Goal: Transaction & Acquisition: Book appointment/travel/reservation

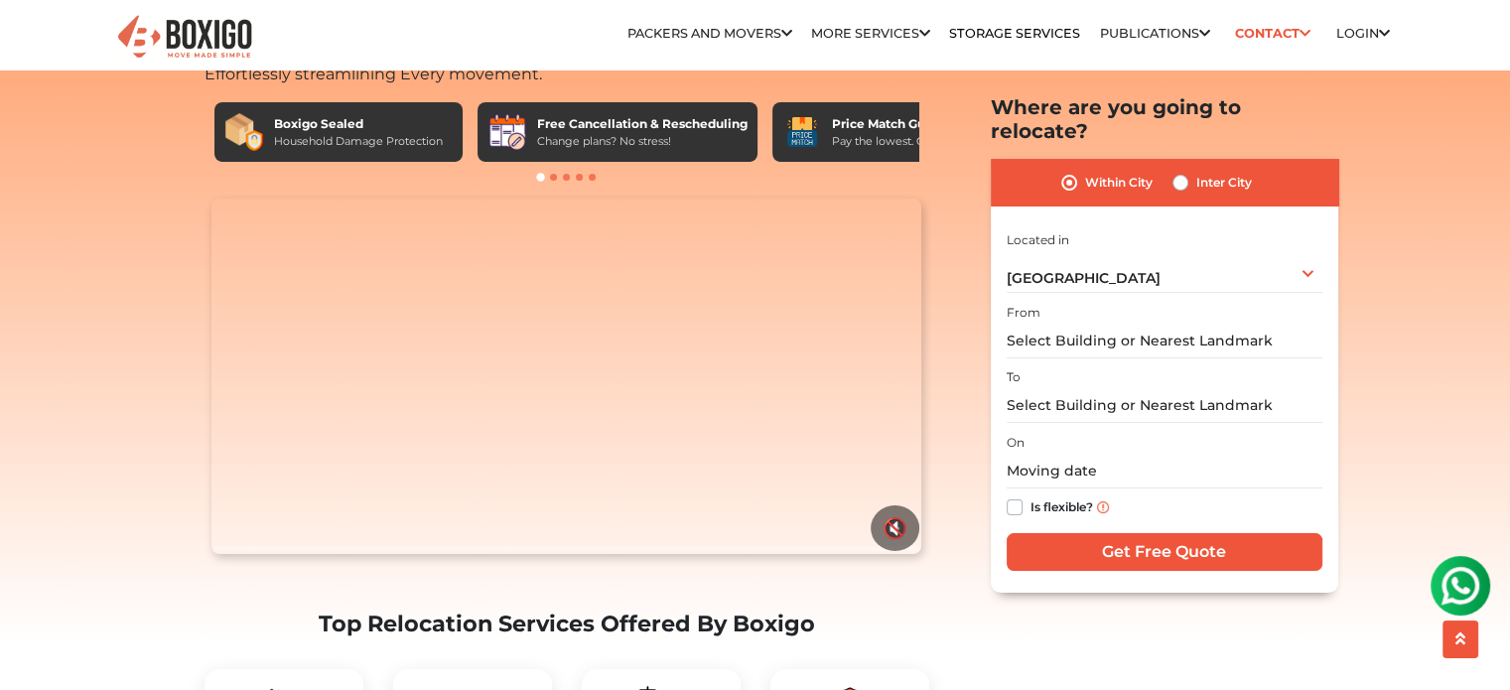
scroll to position [102, 0]
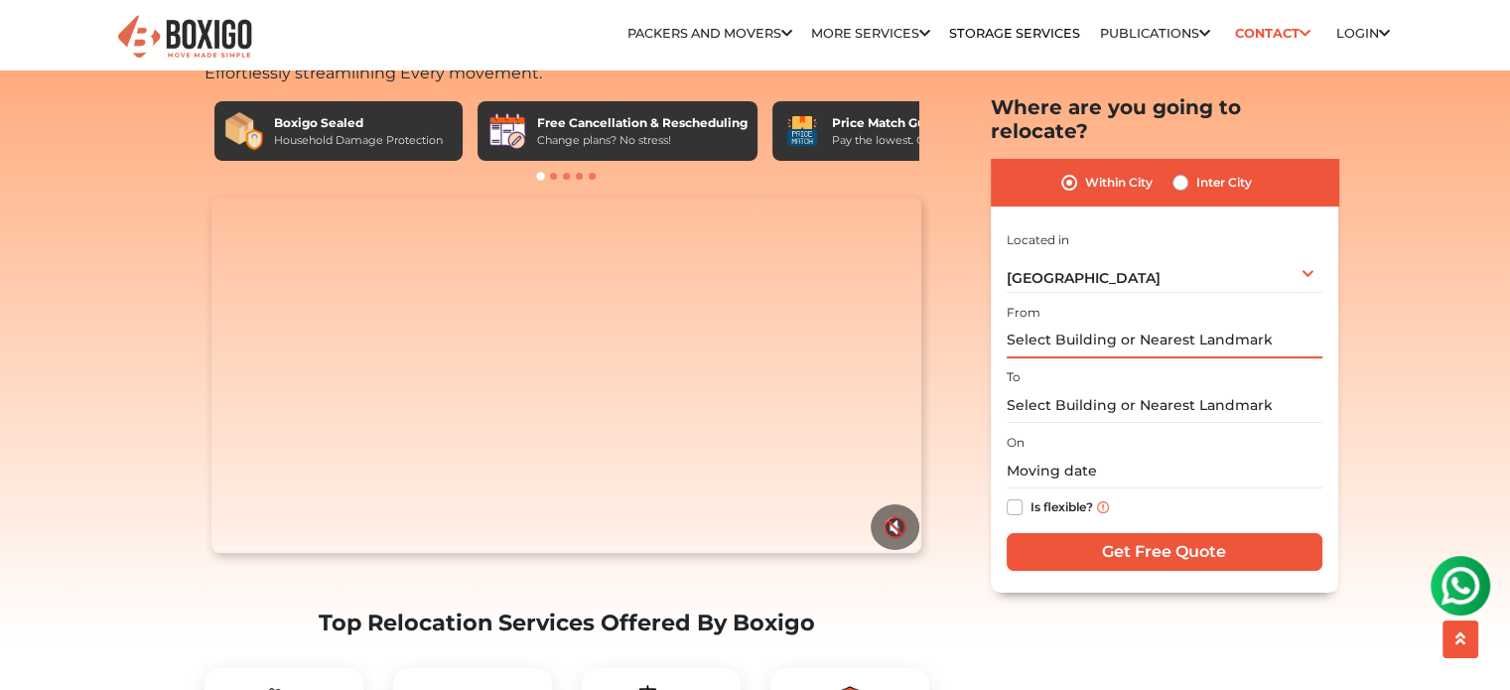
click at [1105, 327] on input "text" at bounding box center [1164, 341] width 316 height 35
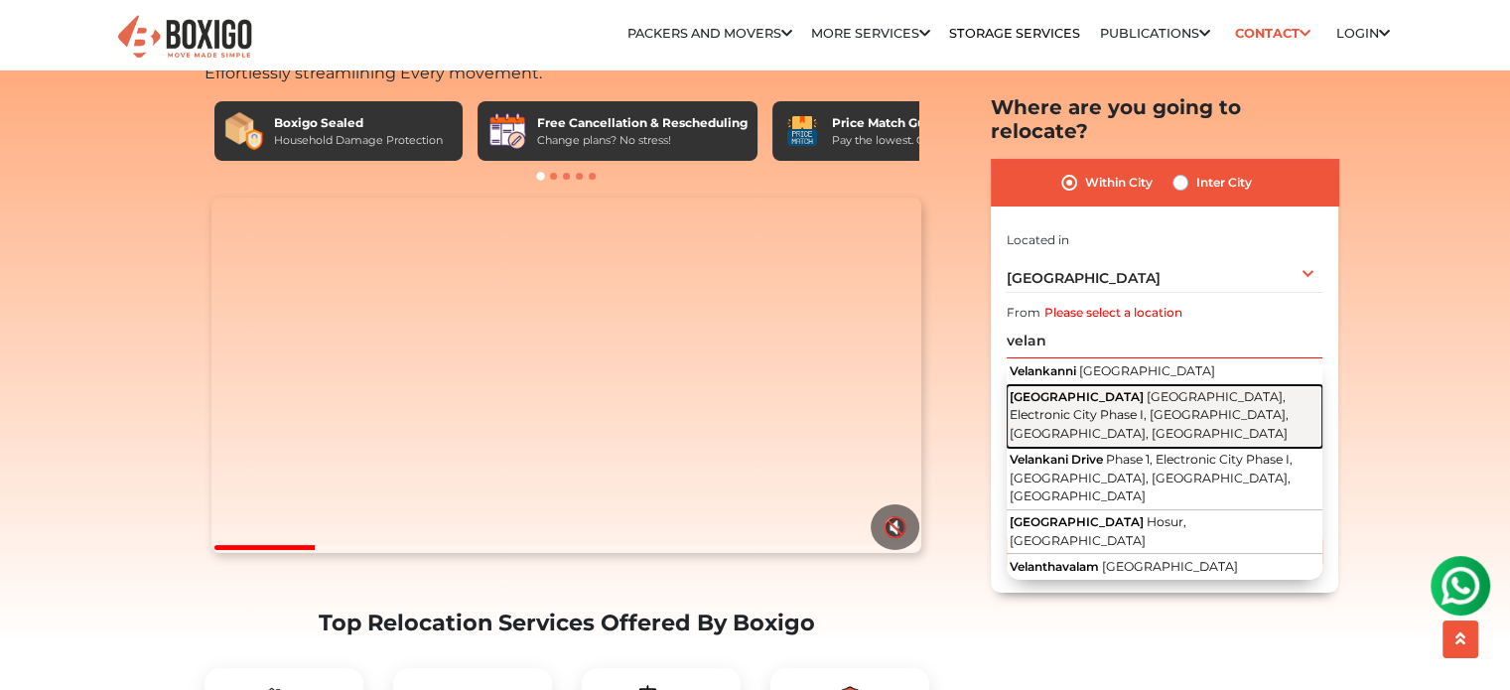
click at [1123, 389] on span "[GEOGRAPHIC_DATA], Electronic City Phase I, [GEOGRAPHIC_DATA], [GEOGRAPHIC_DATA…" at bounding box center [1148, 415] width 279 height 52
type input "[GEOGRAPHIC_DATA], [GEOGRAPHIC_DATA], [GEOGRAPHIC_DATA]"
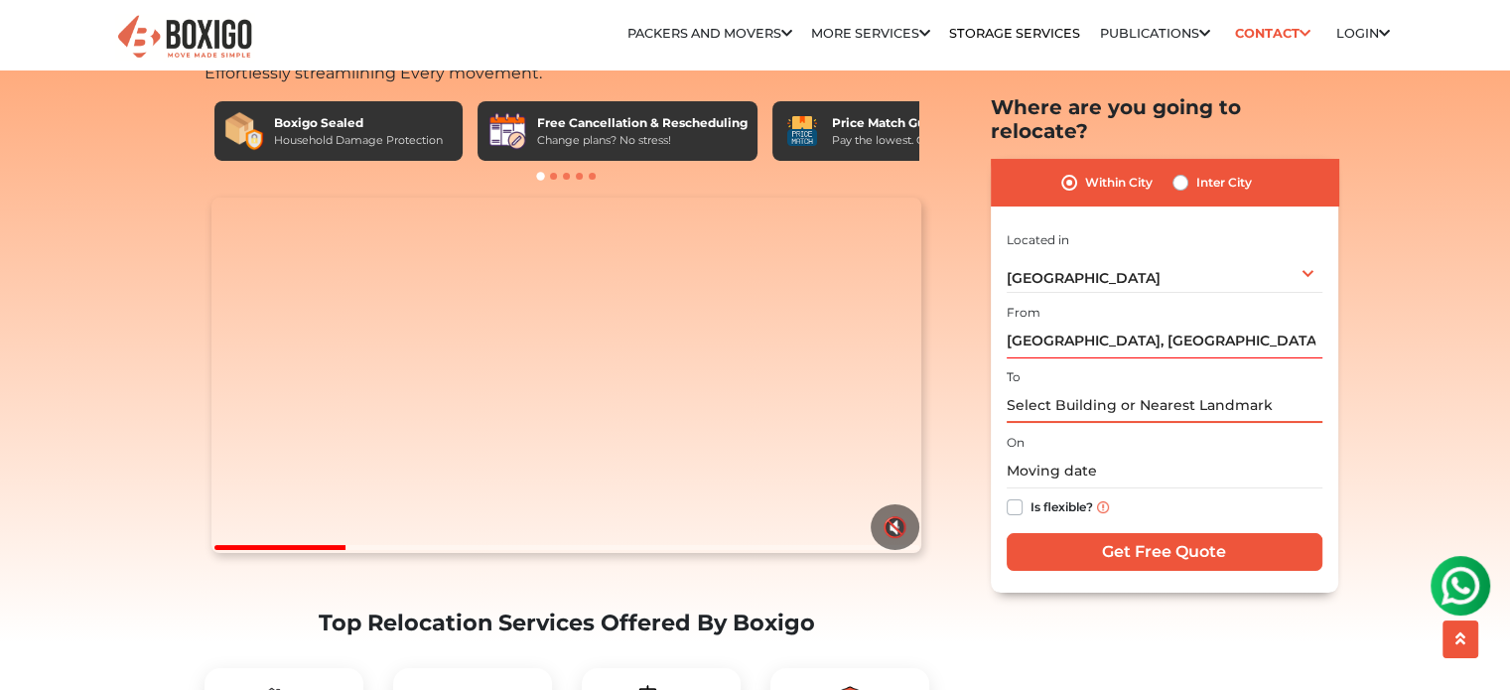
click at [1092, 388] on input "text" at bounding box center [1164, 405] width 316 height 35
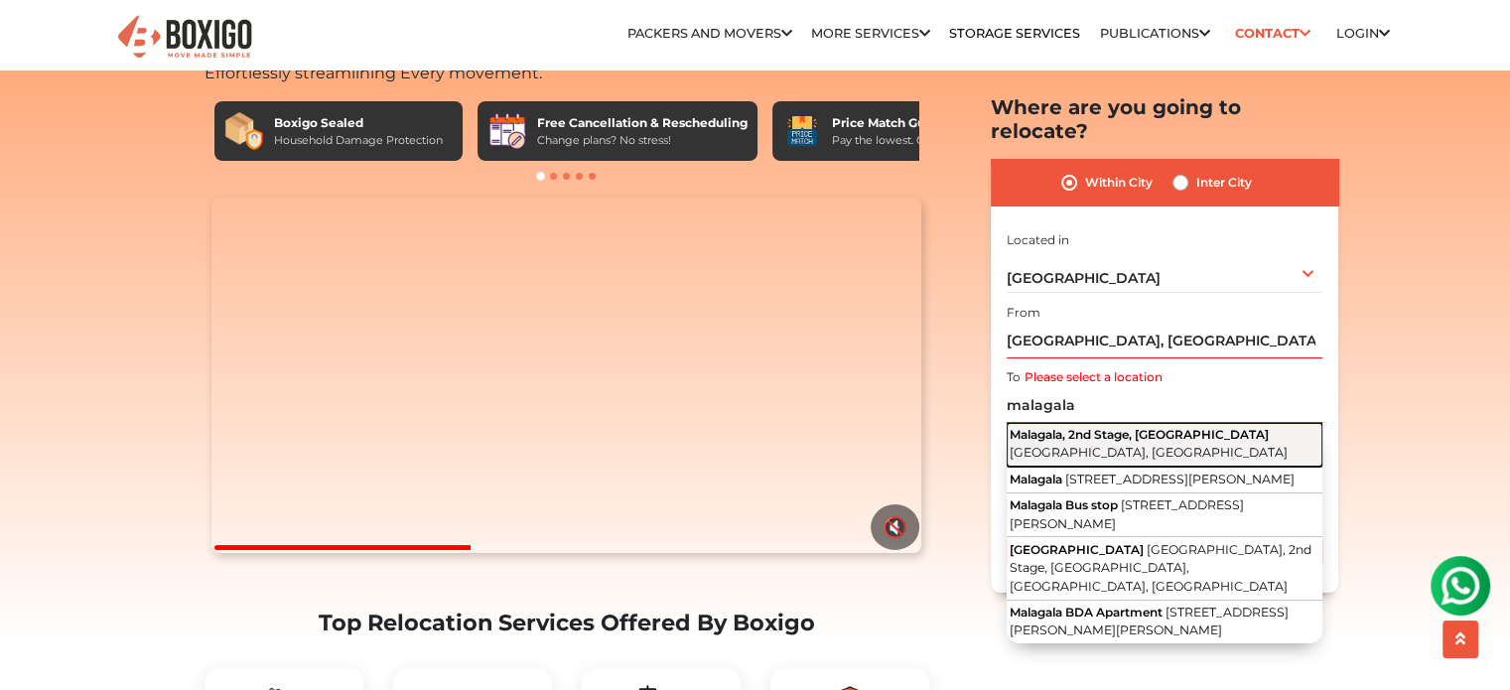
click at [1082, 428] on button "[GEOGRAPHIC_DATA], 2nd Stage, Naagarabhaavi [GEOGRAPHIC_DATA], [GEOGRAPHIC_DATA]" at bounding box center [1164, 445] width 316 height 44
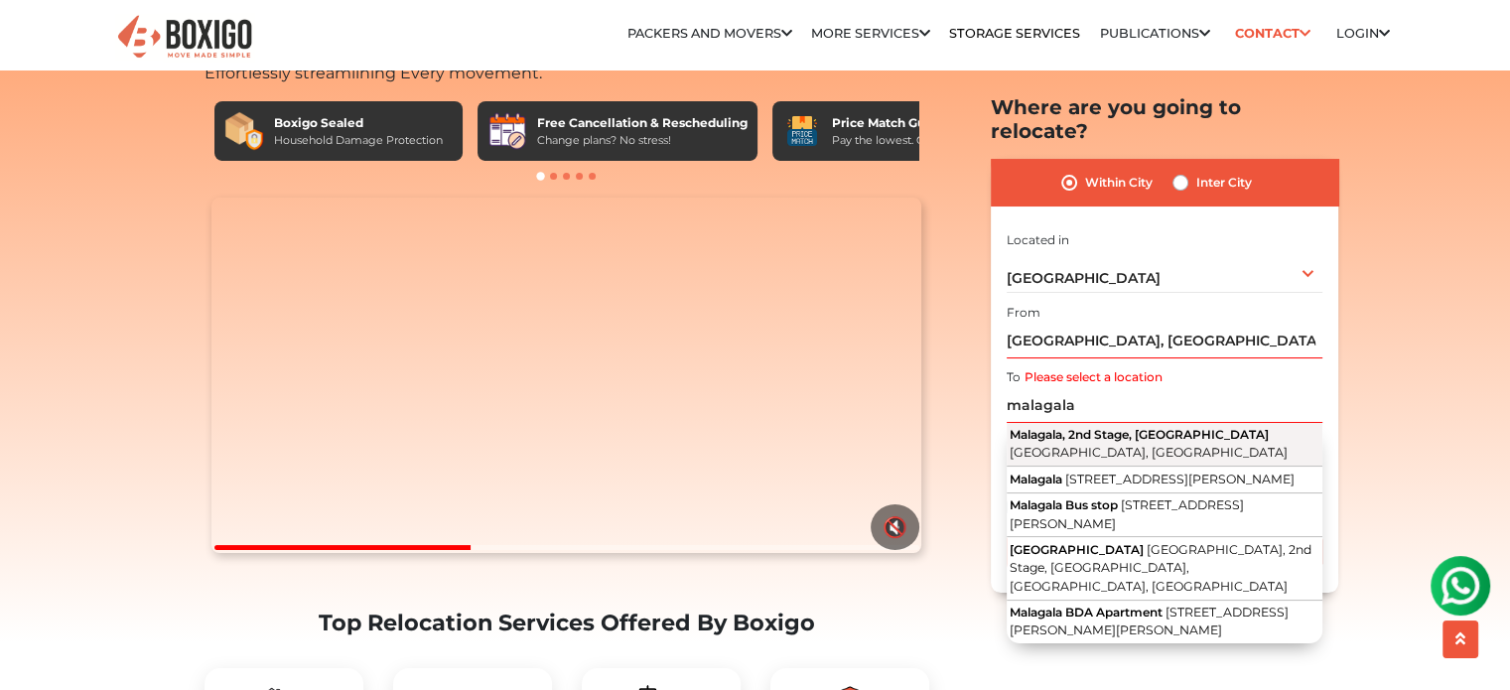
type input "[GEOGRAPHIC_DATA], 2nd Stage, [GEOGRAPHIC_DATA], [GEOGRAPHIC_DATA], [GEOGRAPHIC…"
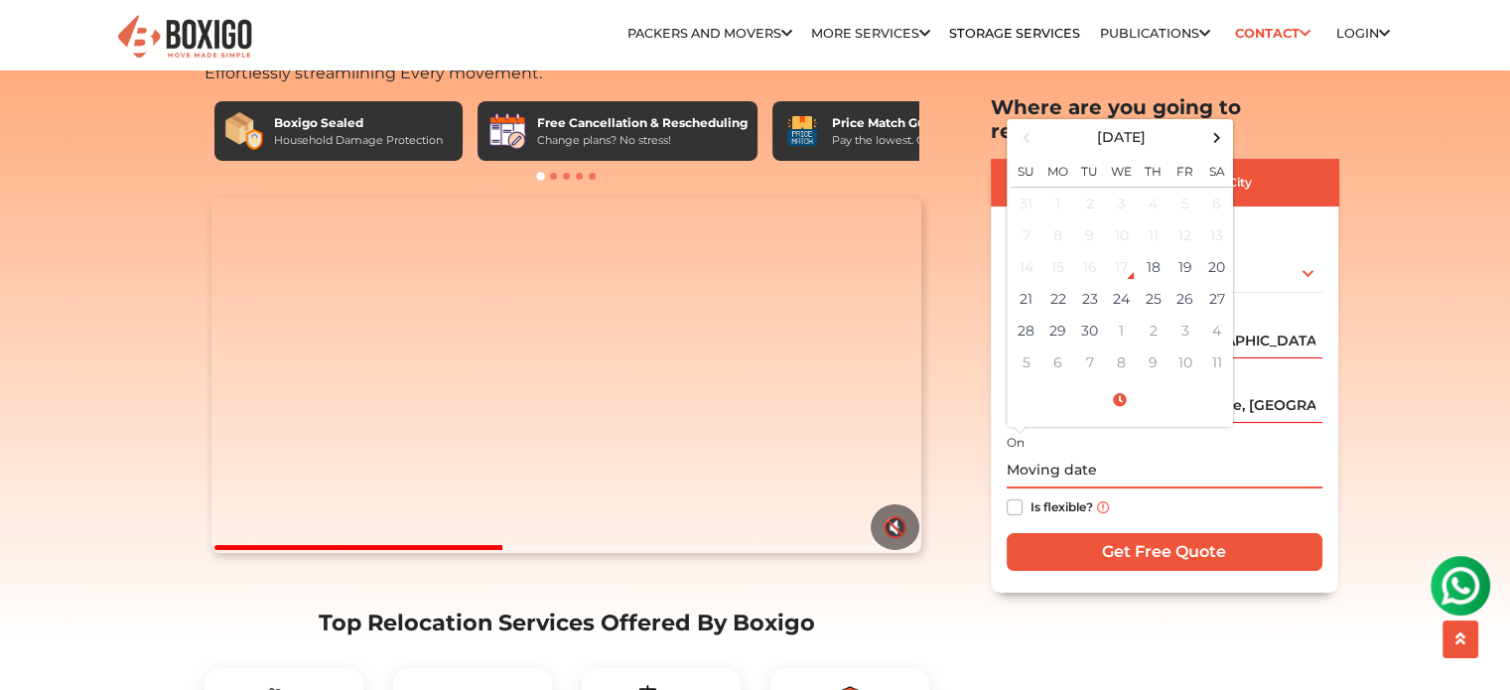
click at [1083, 458] on input "text" at bounding box center [1164, 471] width 316 height 35
click at [1142, 454] on input "text" at bounding box center [1164, 471] width 316 height 35
click at [1213, 283] on td "27" at bounding box center [1217, 299] width 32 height 32
drag, startPoint x: 1102, startPoint y: 439, endPoint x: 1088, endPoint y: 440, distance: 13.9
click at [1088, 454] on input "09/27/2025 12:00 AM" at bounding box center [1164, 471] width 316 height 35
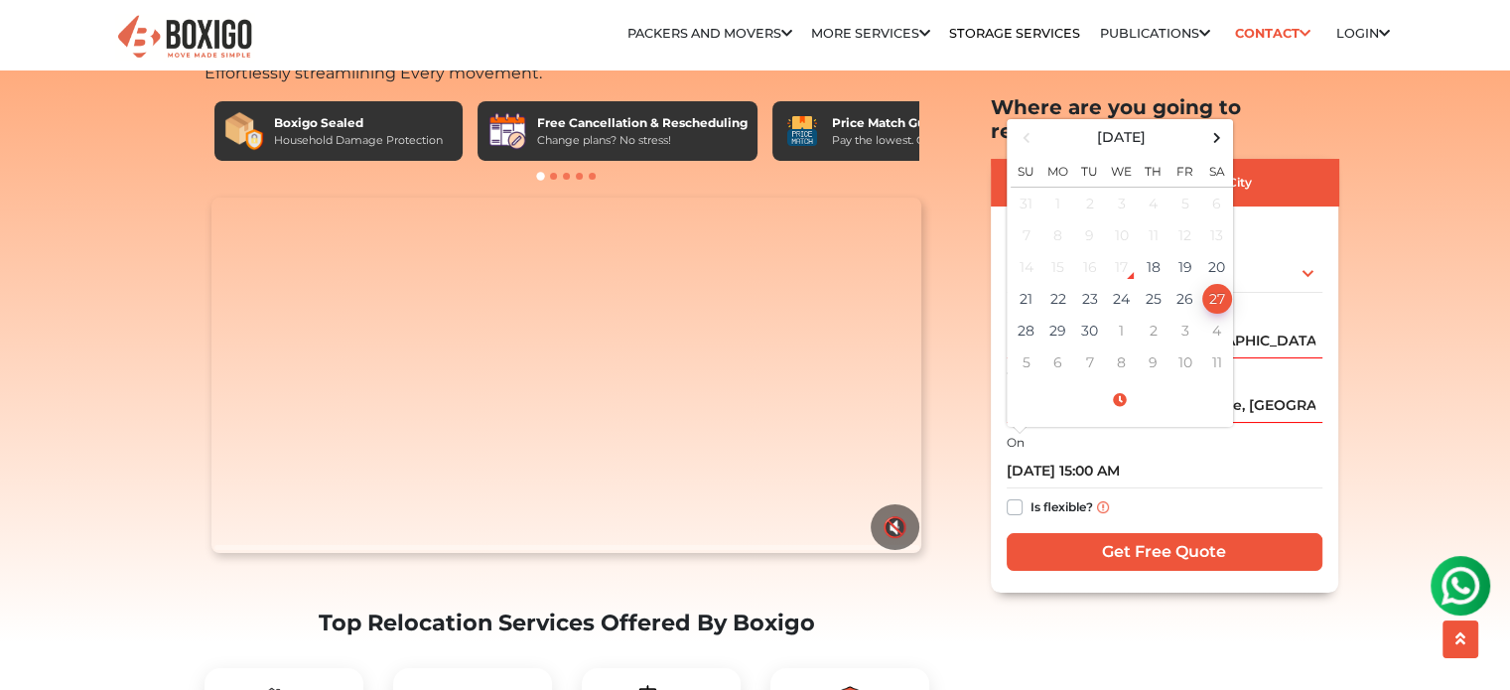
type input "09/27/2025 3:00 PM"
click at [1030, 495] on label "Is flexible?" at bounding box center [1061, 505] width 63 height 21
click at [1014, 495] on input "Is flexible?" at bounding box center [1014, 505] width 16 height 20
checkbox input "true"
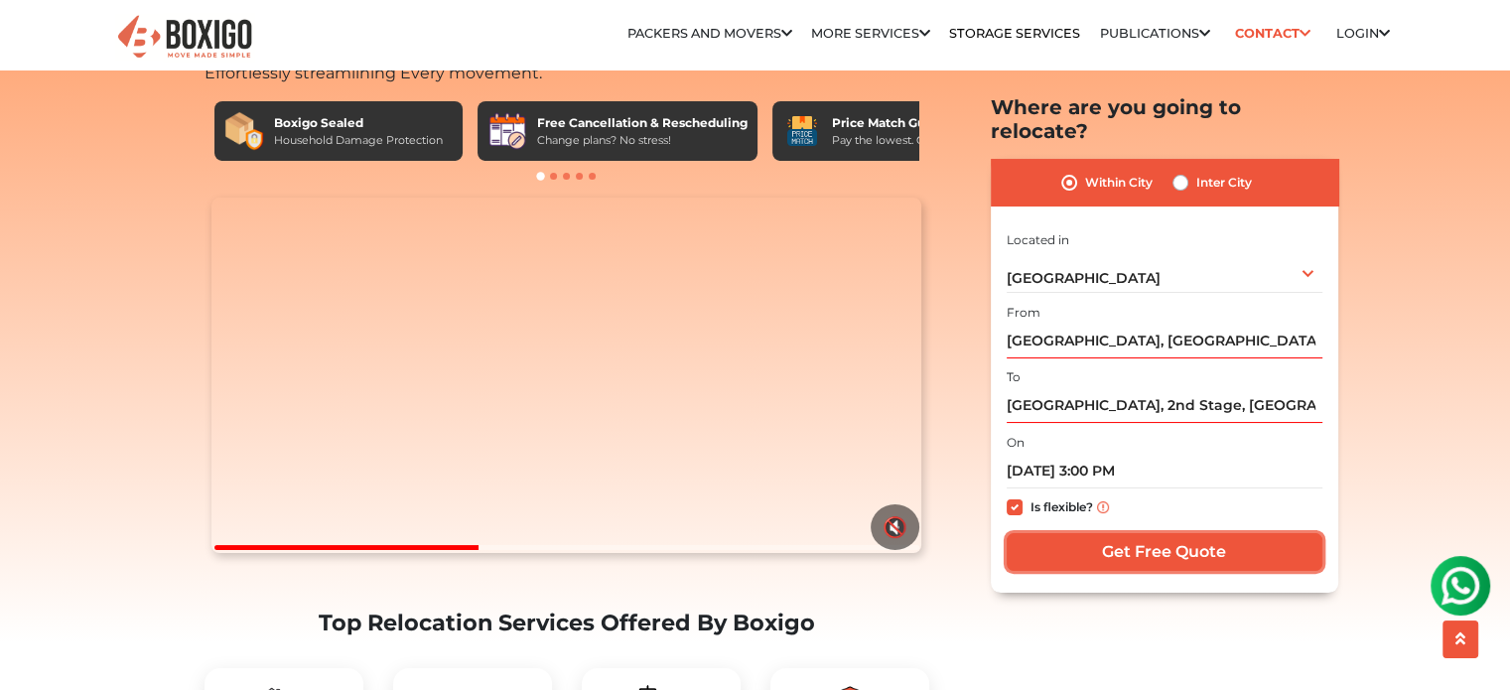
click at [1149, 533] on input "Get Free Quote" at bounding box center [1164, 552] width 316 height 38
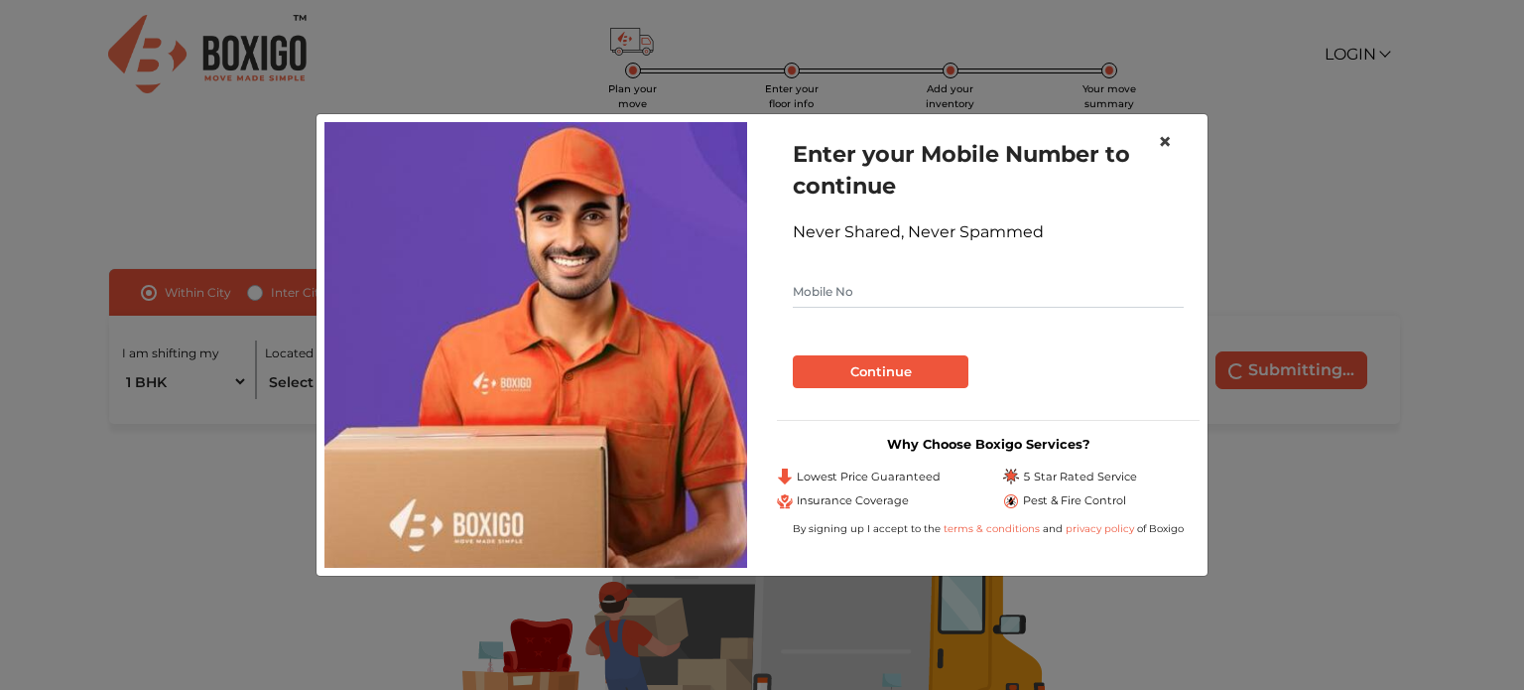
click at [1166, 138] on span "×" at bounding box center [1165, 141] width 14 height 29
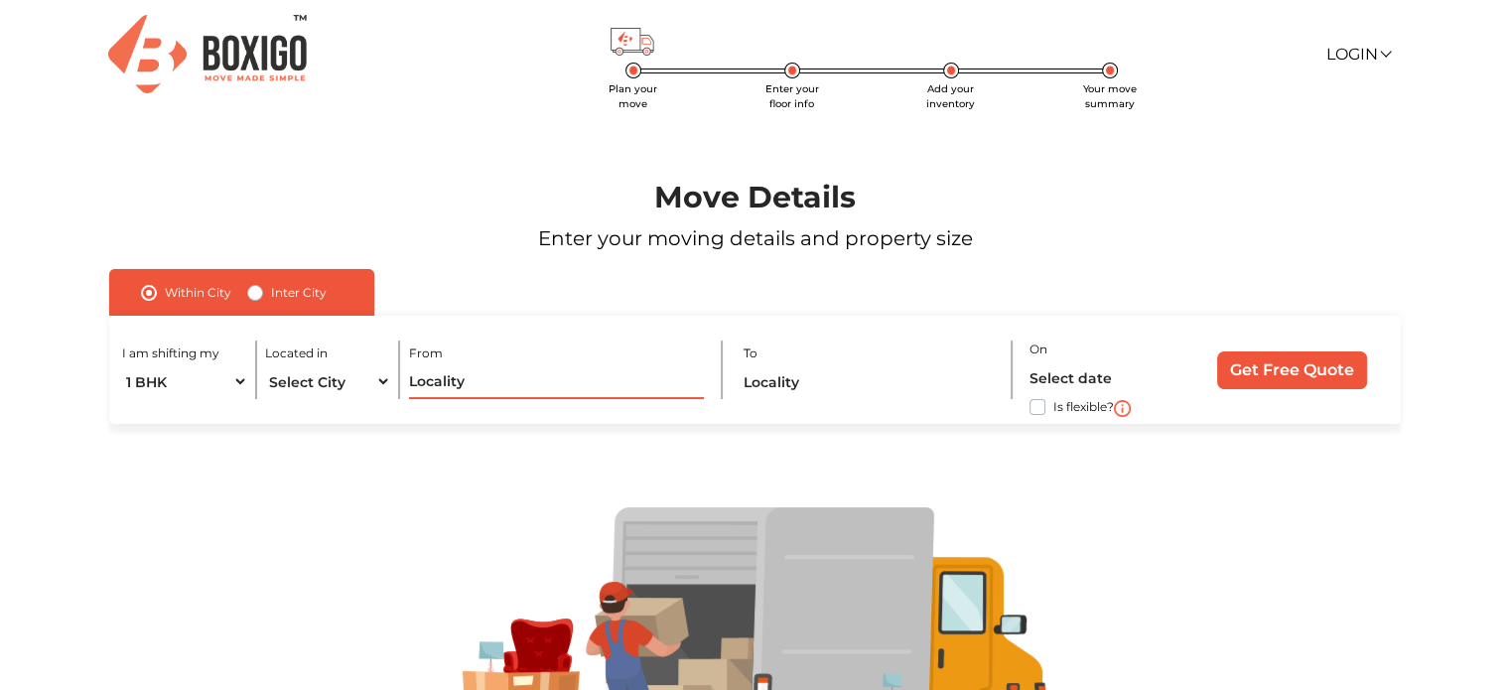
click at [489, 385] on input "text" at bounding box center [557, 381] width 296 height 35
click at [335, 380] on select "Select City [GEOGRAPHIC_DATA] [GEOGRAPHIC_DATA] [GEOGRAPHIC_DATA] [GEOGRAPHIC_D…" at bounding box center [327, 381] width 125 height 35
click at [225, 378] on select "1 BHK 2 BHK 3 BHK 3 + BHK FEW ITEMS" at bounding box center [184, 381] width 125 height 35
select select "FEW ITEMS"
click at [122, 365] on select "1 BHK 2 BHK 3 BHK 3 + BHK FEW ITEMS" at bounding box center [184, 381] width 125 height 35
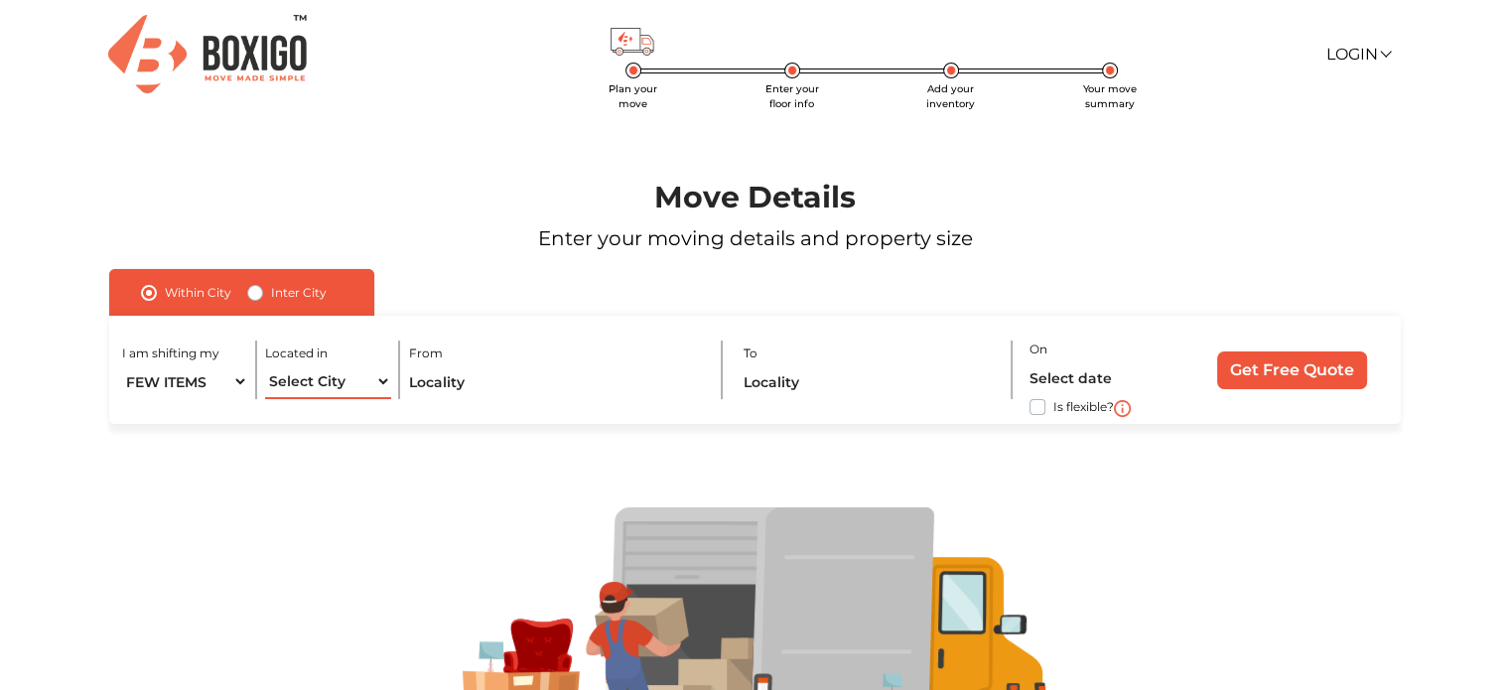
click at [338, 389] on select "Select City [GEOGRAPHIC_DATA] [GEOGRAPHIC_DATA] [GEOGRAPHIC_DATA] [GEOGRAPHIC_D…" at bounding box center [327, 381] width 125 height 35
select select "[GEOGRAPHIC_DATA]"
click at [265, 365] on select "Select City [GEOGRAPHIC_DATA] [GEOGRAPHIC_DATA] [GEOGRAPHIC_DATA] [GEOGRAPHIC_D…" at bounding box center [327, 381] width 125 height 35
click at [445, 379] on input "text" at bounding box center [557, 381] width 296 height 35
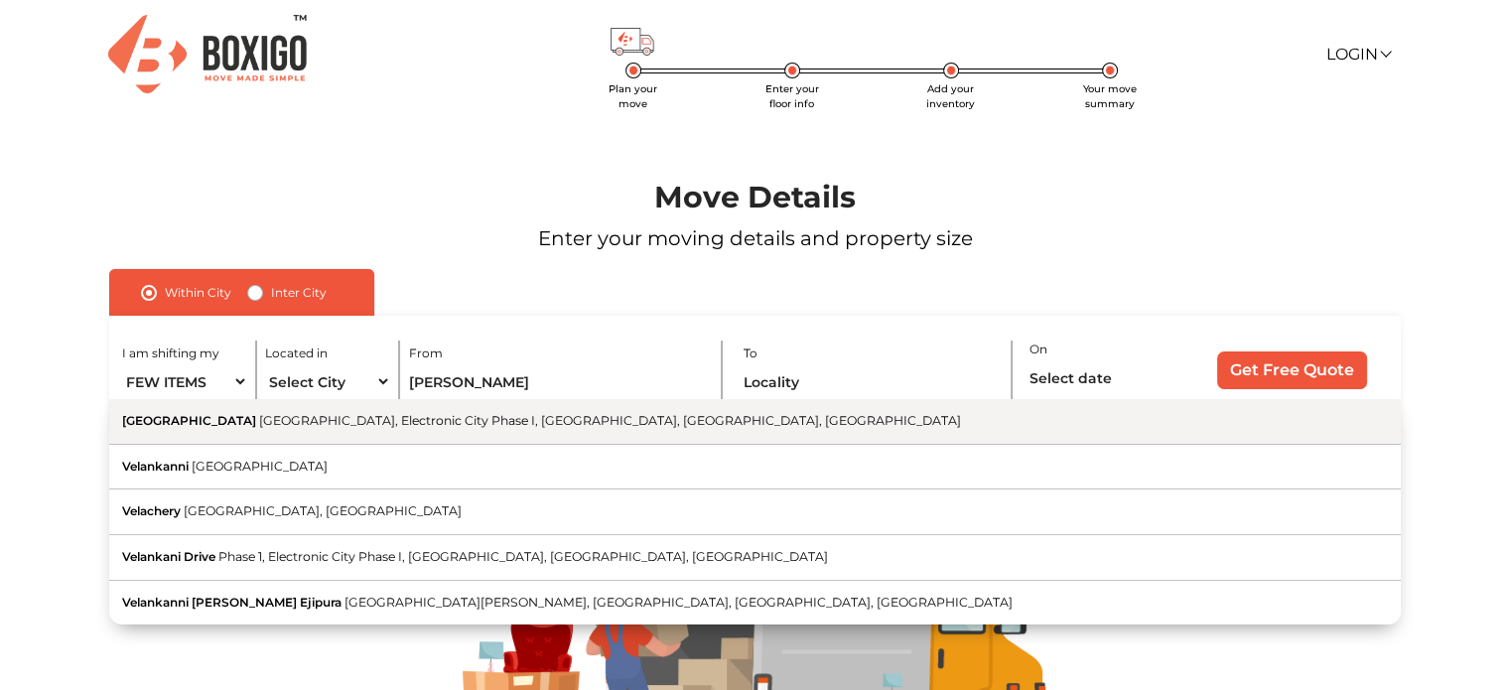
click at [408, 430] on button "[GEOGRAPHIC_DATA], Electronic City Phase I, [GEOGRAPHIC_DATA], [GEOGRAPHIC_DATA]" at bounding box center [754, 422] width 1291 height 46
type input "[GEOGRAPHIC_DATA], [GEOGRAPHIC_DATA], [GEOGRAPHIC_DATA]"
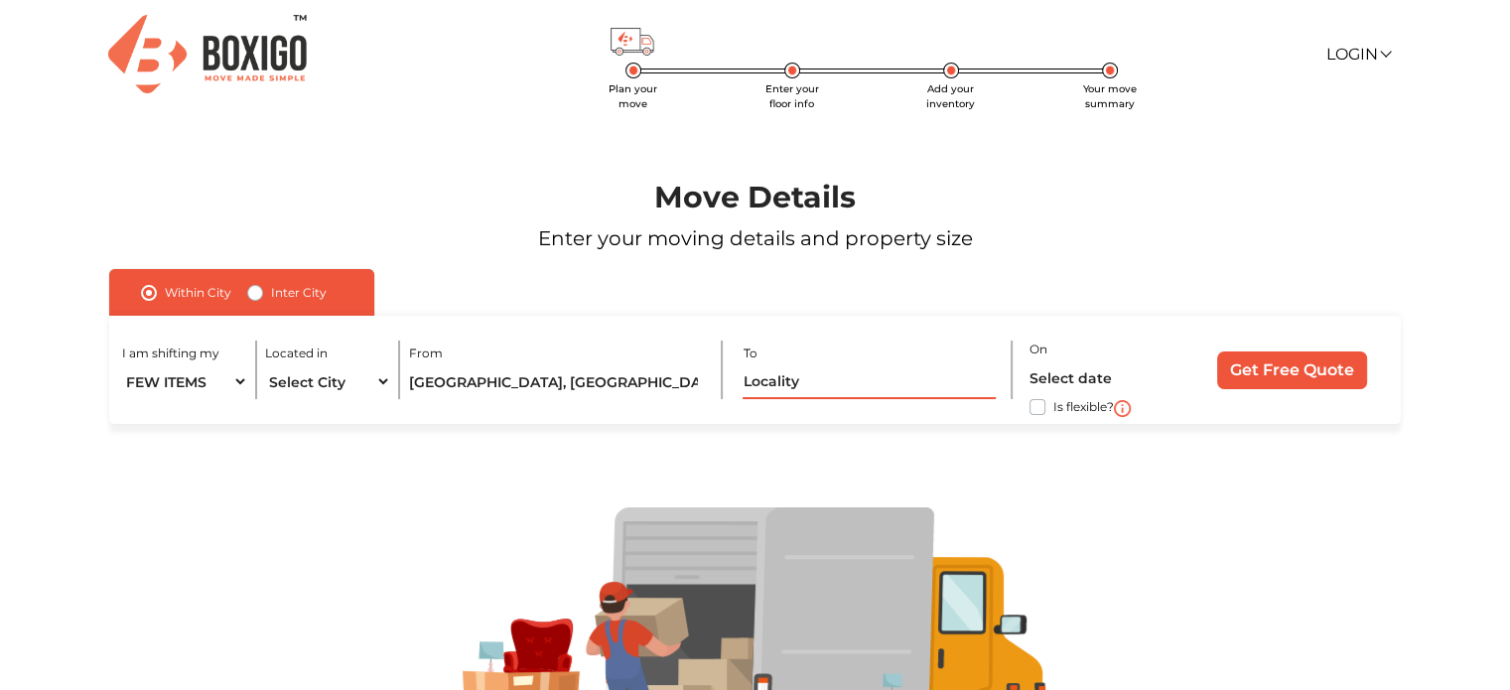
click at [841, 372] on input "text" at bounding box center [868, 381] width 253 height 35
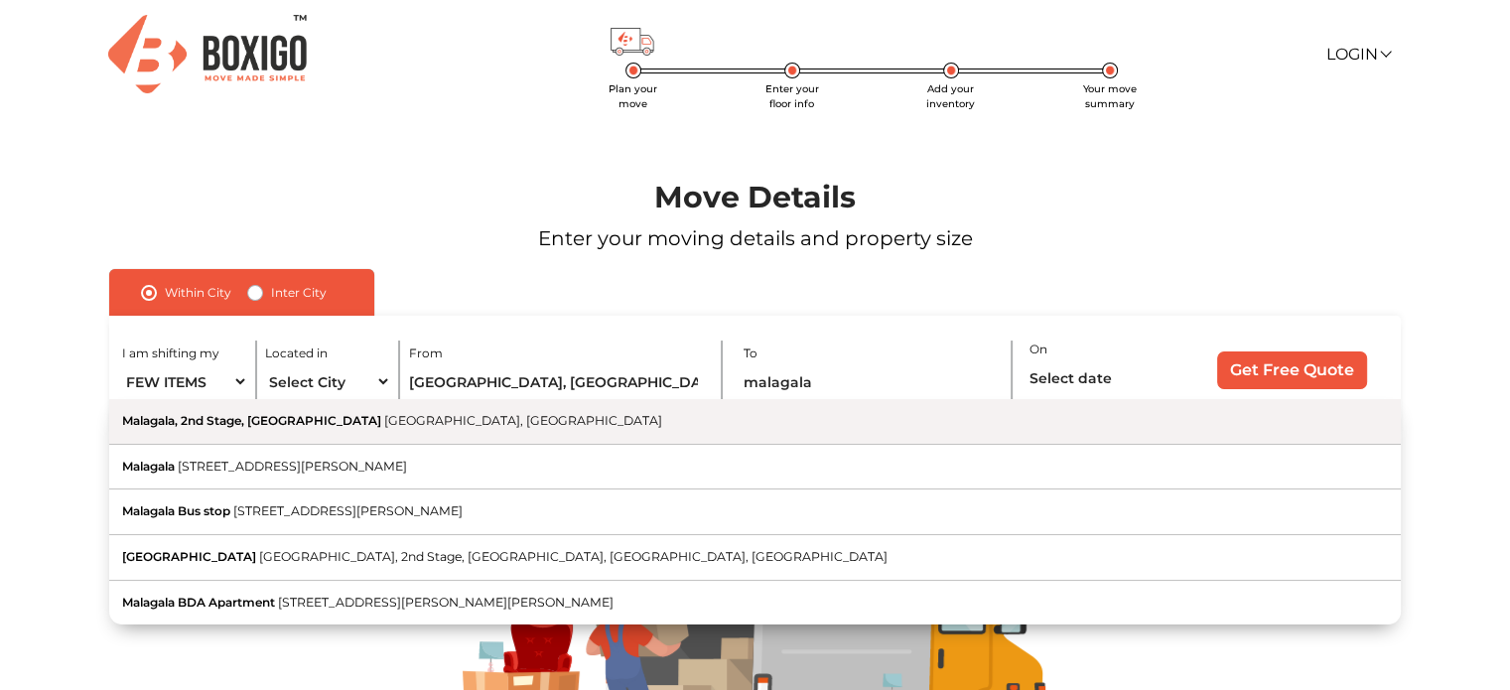
click at [644, 416] on button "[GEOGRAPHIC_DATA], 2nd Stage, Naagarabhaavi [GEOGRAPHIC_DATA], [GEOGRAPHIC_DATA]" at bounding box center [754, 422] width 1291 height 46
type input "[GEOGRAPHIC_DATA], 2nd Stage, [GEOGRAPHIC_DATA], [GEOGRAPHIC_DATA], [GEOGRAPHIC…"
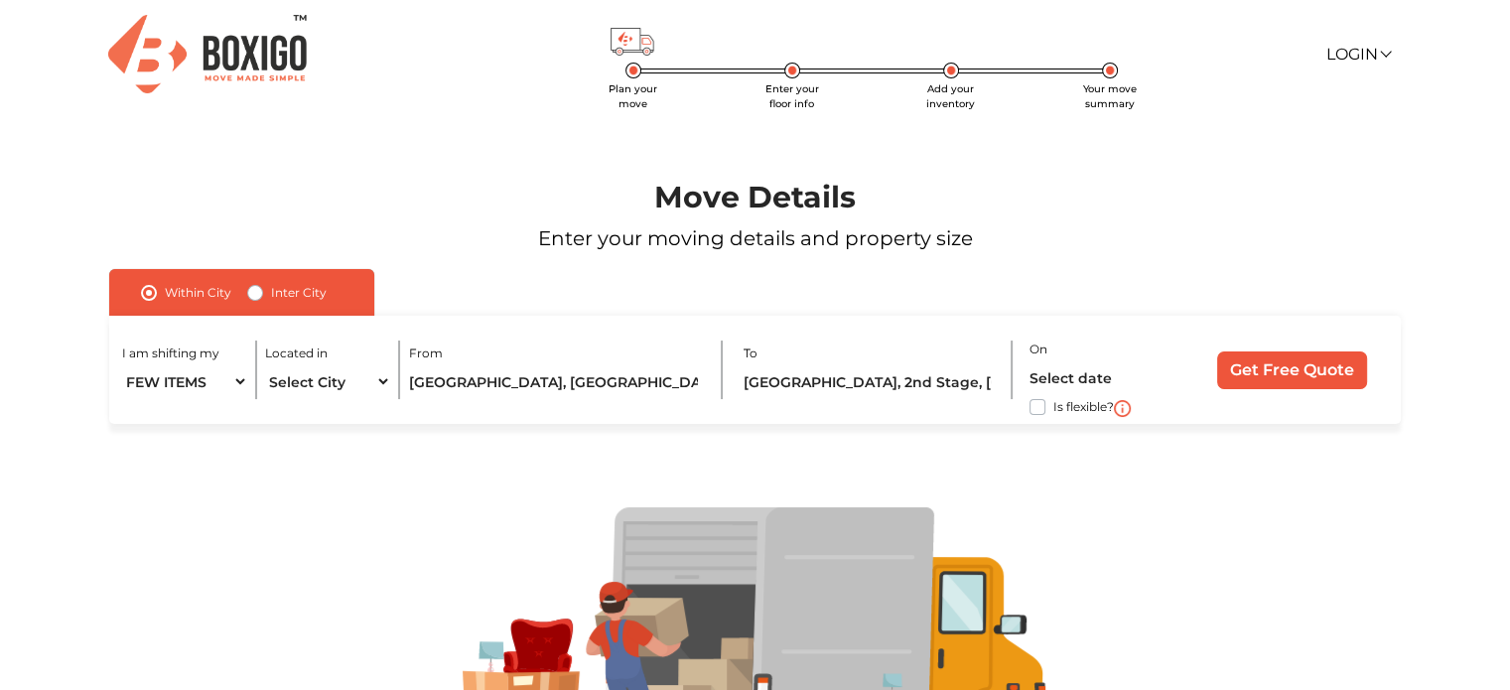
click at [1053, 412] on label "Is flexible?" at bounding box center [1083, 405] width 61 height 21
click at [125, 412] on input "Is flexible?" at bounding box center [117, 405] width 16 height 20
checkbox input "true"
click at [1267, 366] on input "Get Free Quote" at bounding box center [1292, 370] width 150 height 38
click at [1031, 377] on input "text" at bounding box center [1103, 377] width 149 height 35
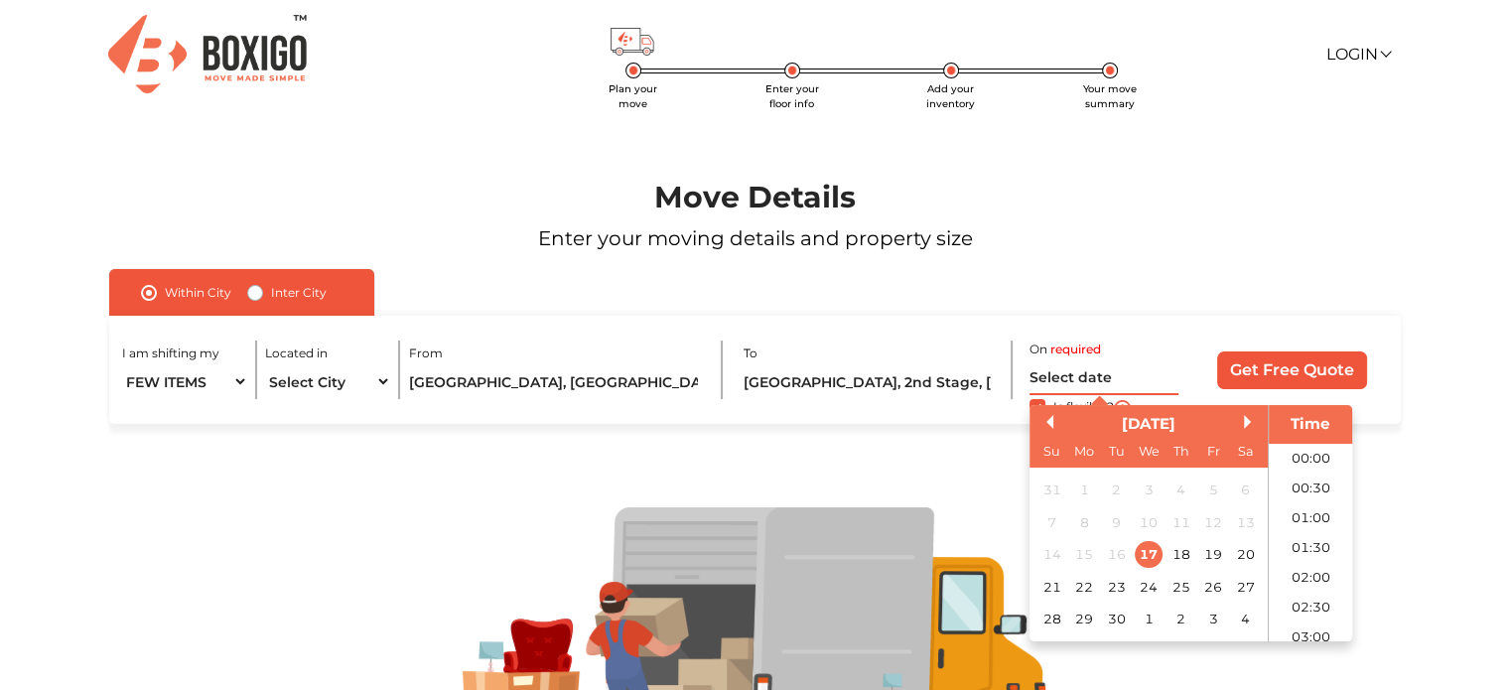
scroll to position [1222, 0]
click at [1248, 586] on div "27" at bounding box center [1245, 587] width 27 height 27
click at [1307, 514] on li "15:00" at bounding box center [1310, 524] width 84 height 30
type input "[DATE] 3:00 PM"
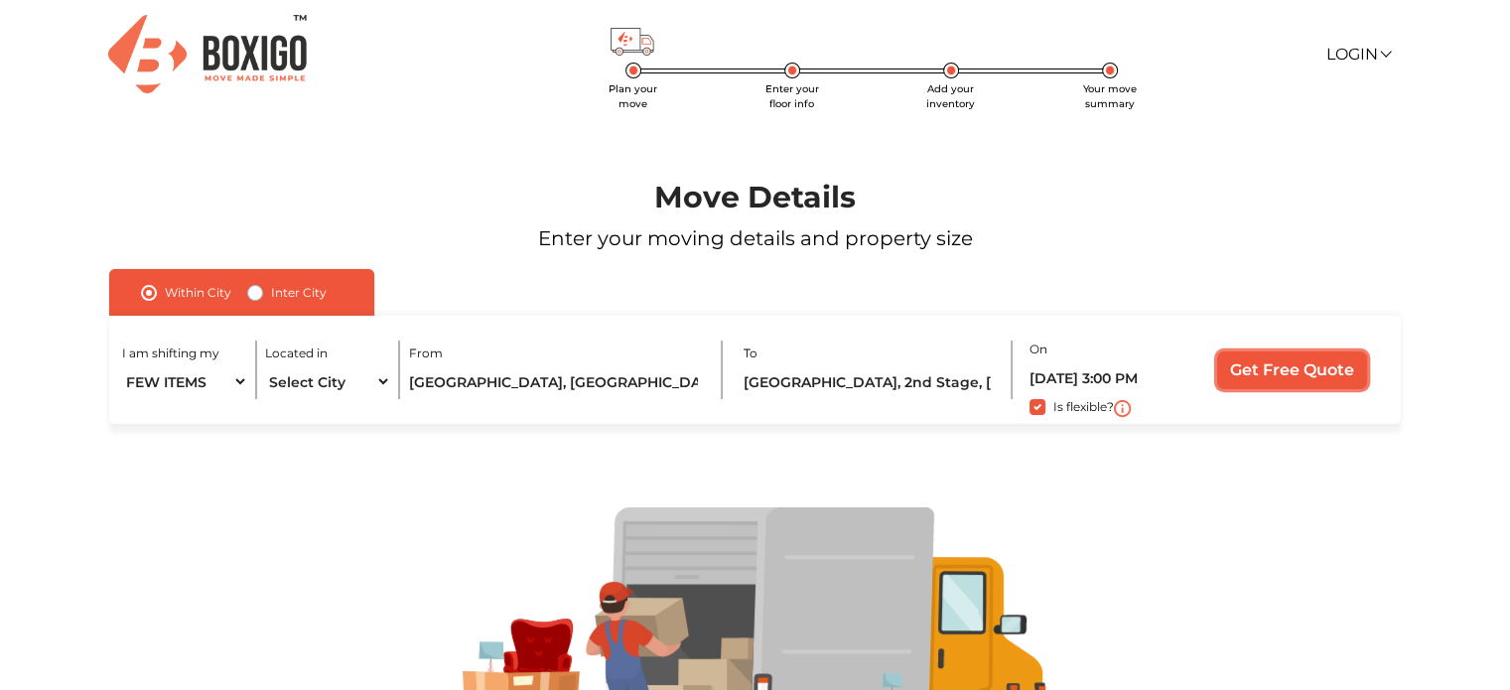
click at [1250, 372] on input "Get Free Quote" at bounding box center [1292, 370] width 150 height 38
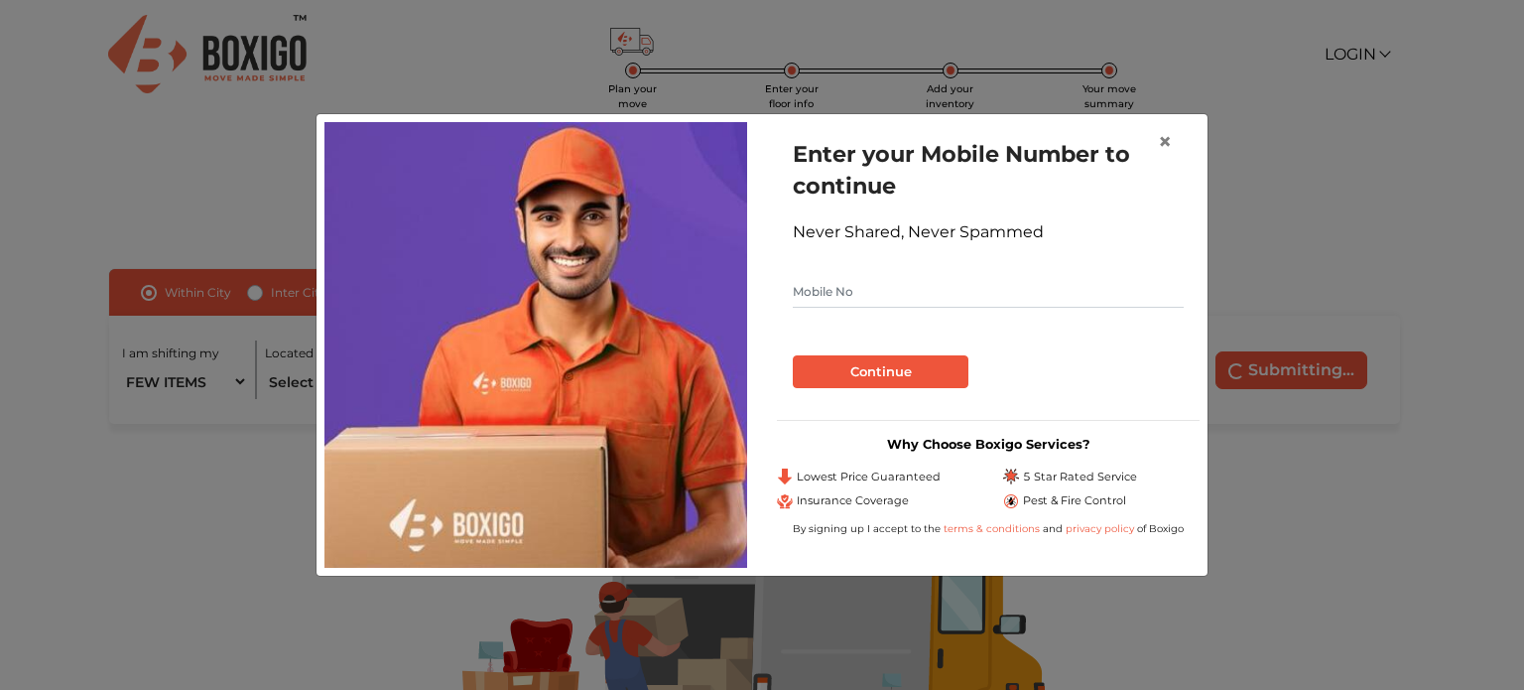
click at [833, 276] on input "text" at bounding box center [988, 292] width 391 height 32
type input "9731312219"
click at [875, 370] on button "Continue" at bounding box center [881, 372] width 176 height 34
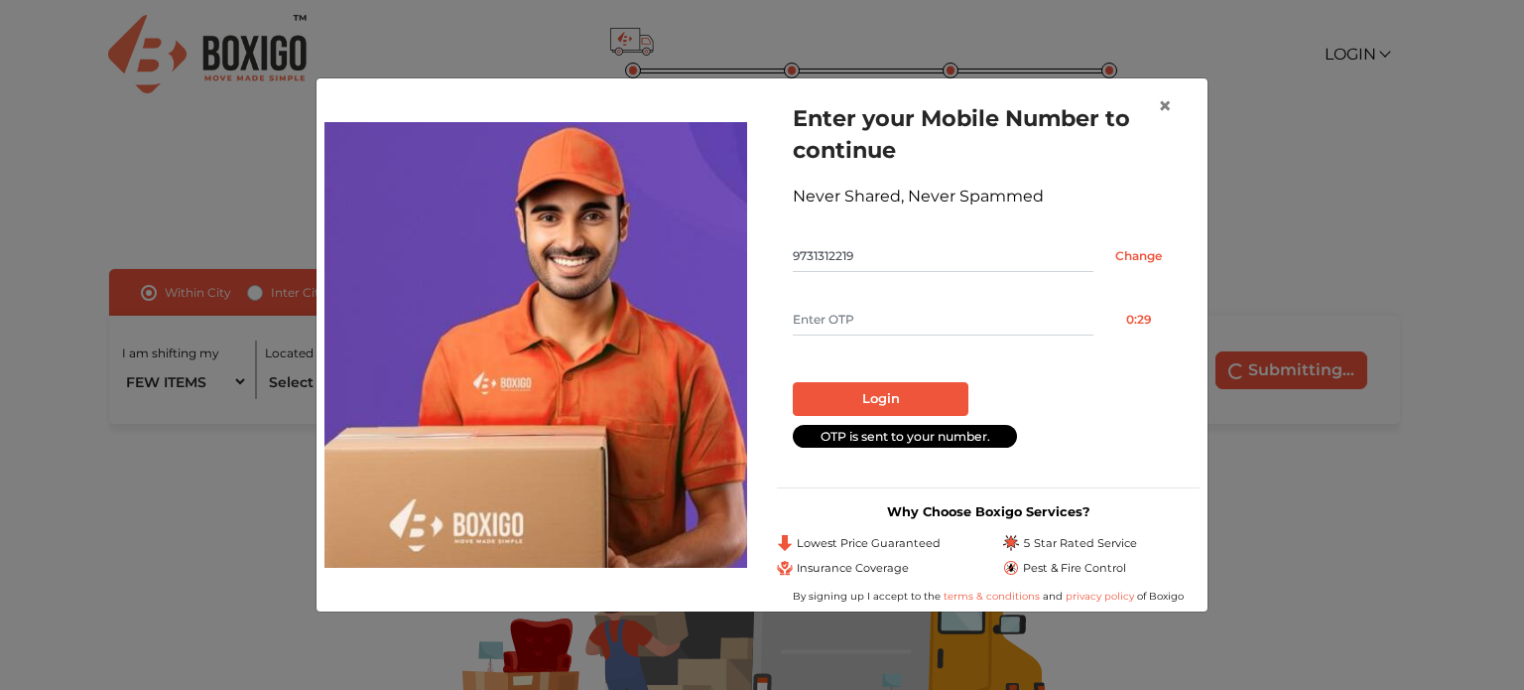
click at [881, 317] on input "text" at bounding box center [943, 320] width 301 height 32
type input "6402"
click at [881, 390] on button "Login" at bounding box center [881, 399] width 176 height 34
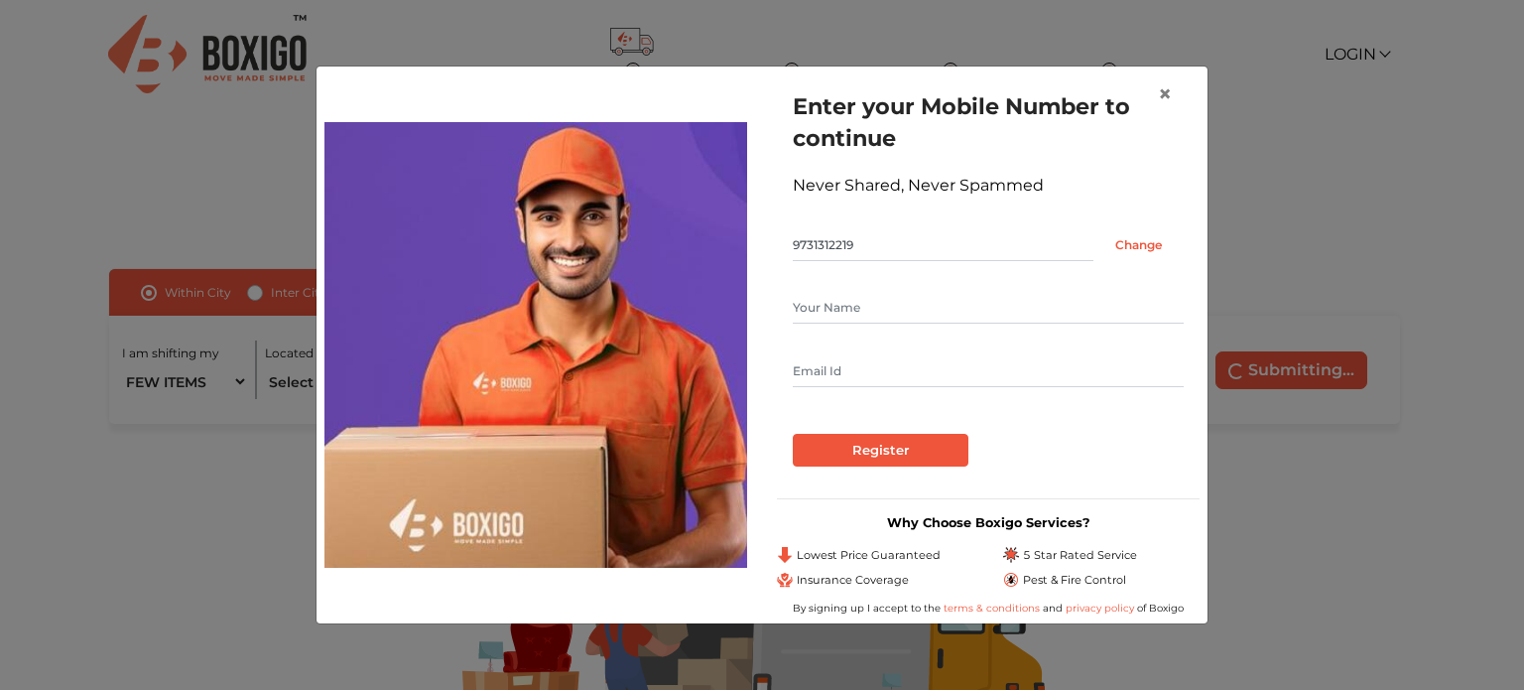
click at [864, 317] on input "text" at bounding box center [988, 308] width 391 height 32
type input "[PERSON_NAME]"
type input "[EMAIL_ADDRESS][DOMAIN_NAME]"
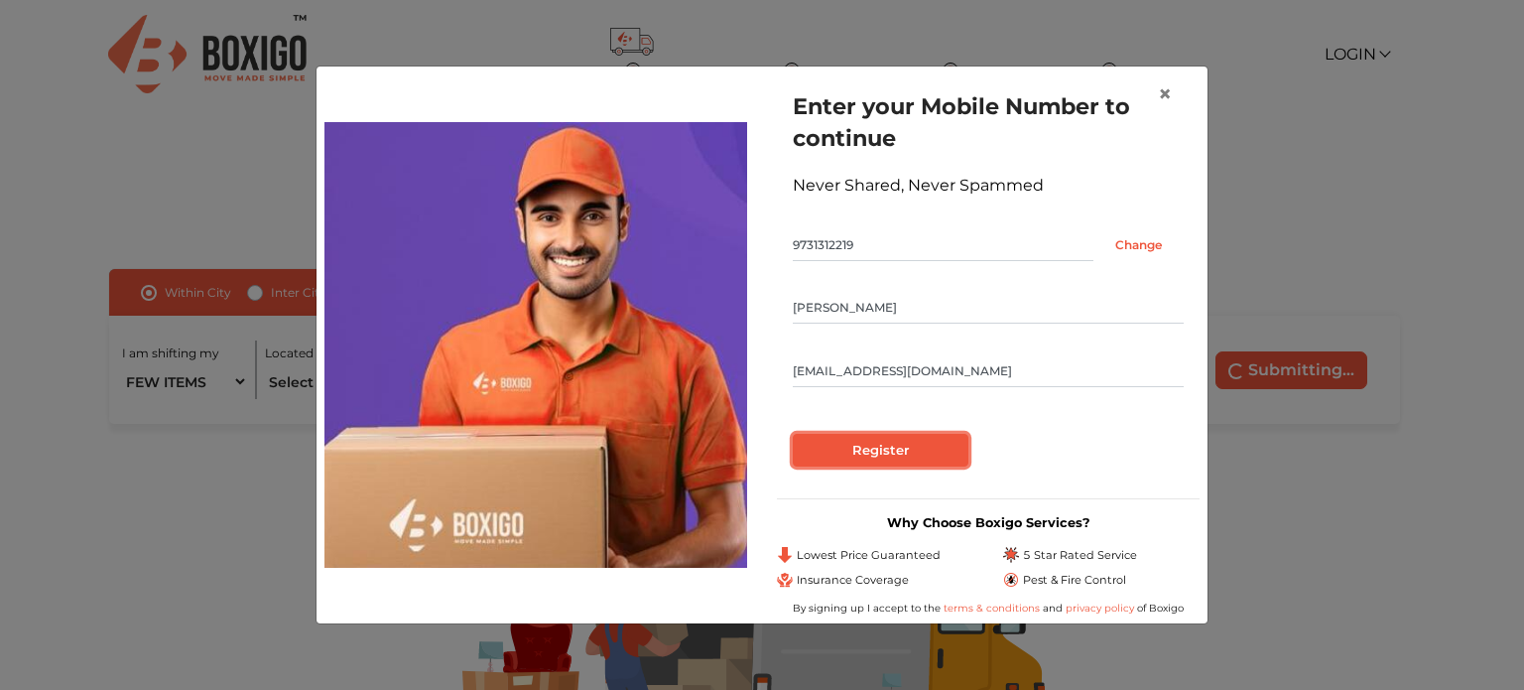
click at [893, 456] on input "Register" at bounding box center [881, 451] width 176 height 34
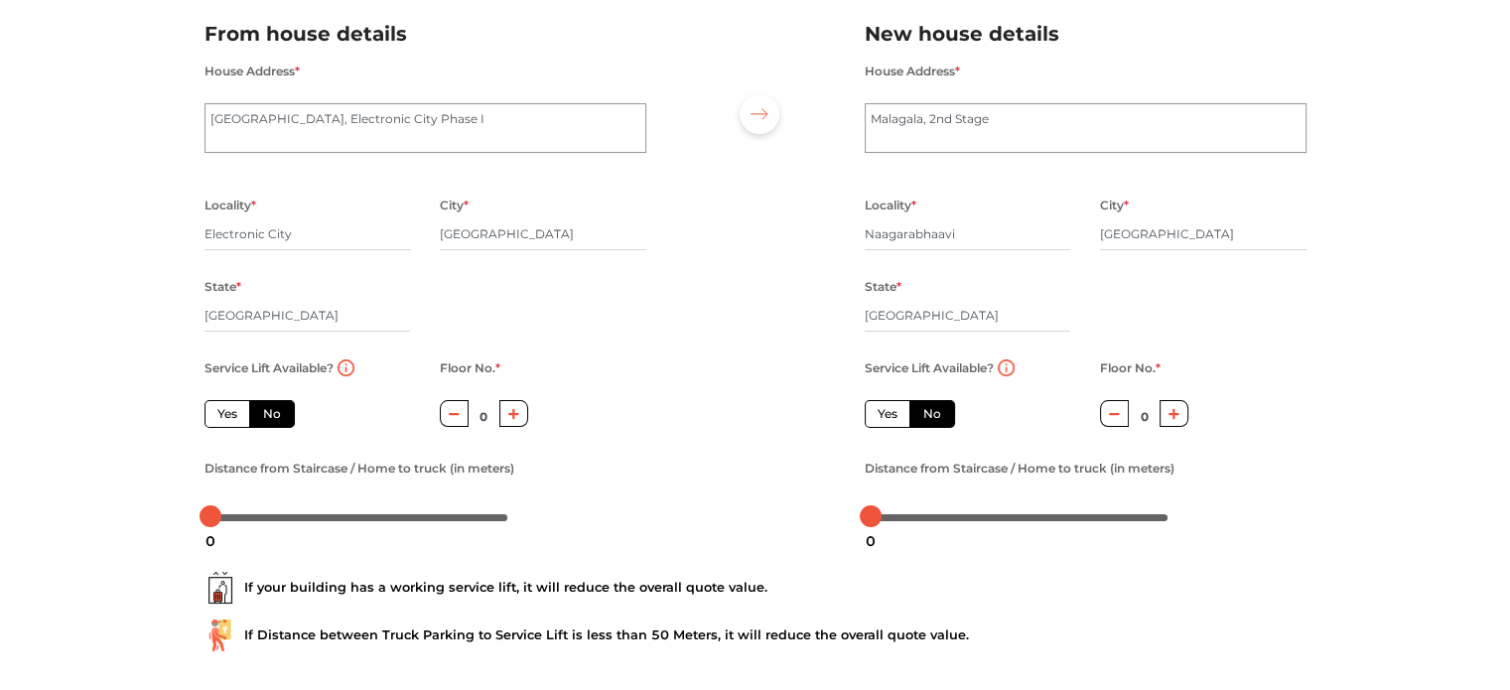
scroll to position [150, 0]
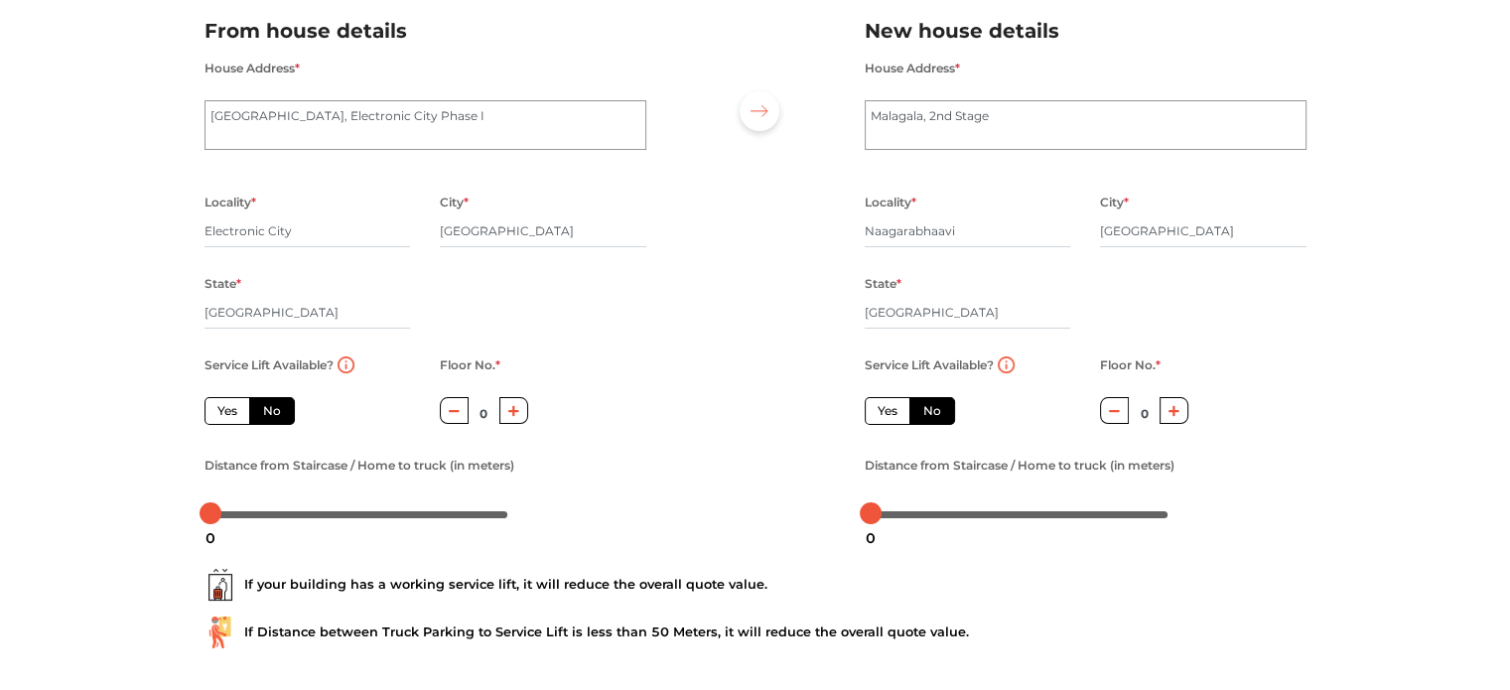
click at [235, 415] on label "Yes" at bounding box center [227, 411] width 46 height 28
click at [230, 415] on input "Yes" at bounding box center [223, 408] width 13 height 13
radio input "true"
click at [225, 516] on div at bounding box center [359, 513] width 298 height 12
click at [885, 416] on label "Yes" at bounding box center [887, 411] width 46 height 28
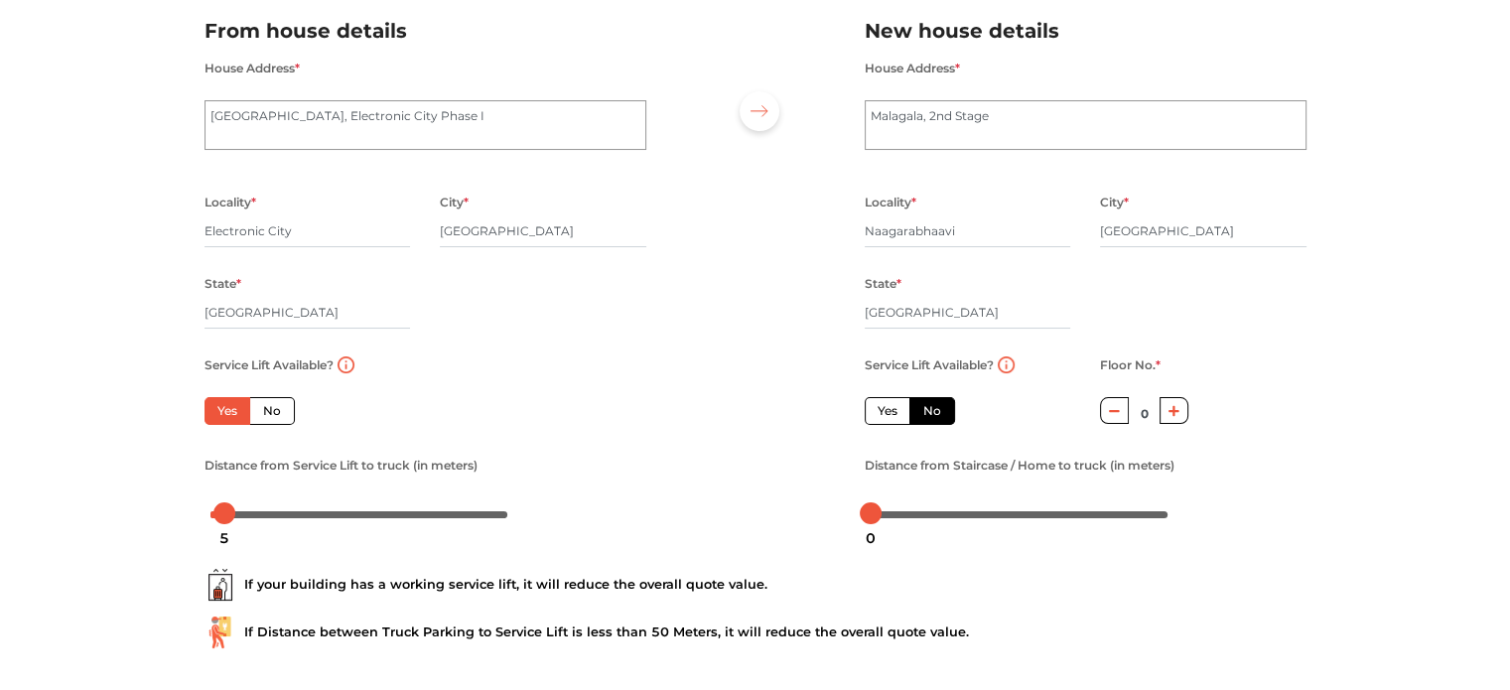
click at [885, 415] on input "Yes" at bounding box center [883, 408] width 13 height 13
radio input "false"
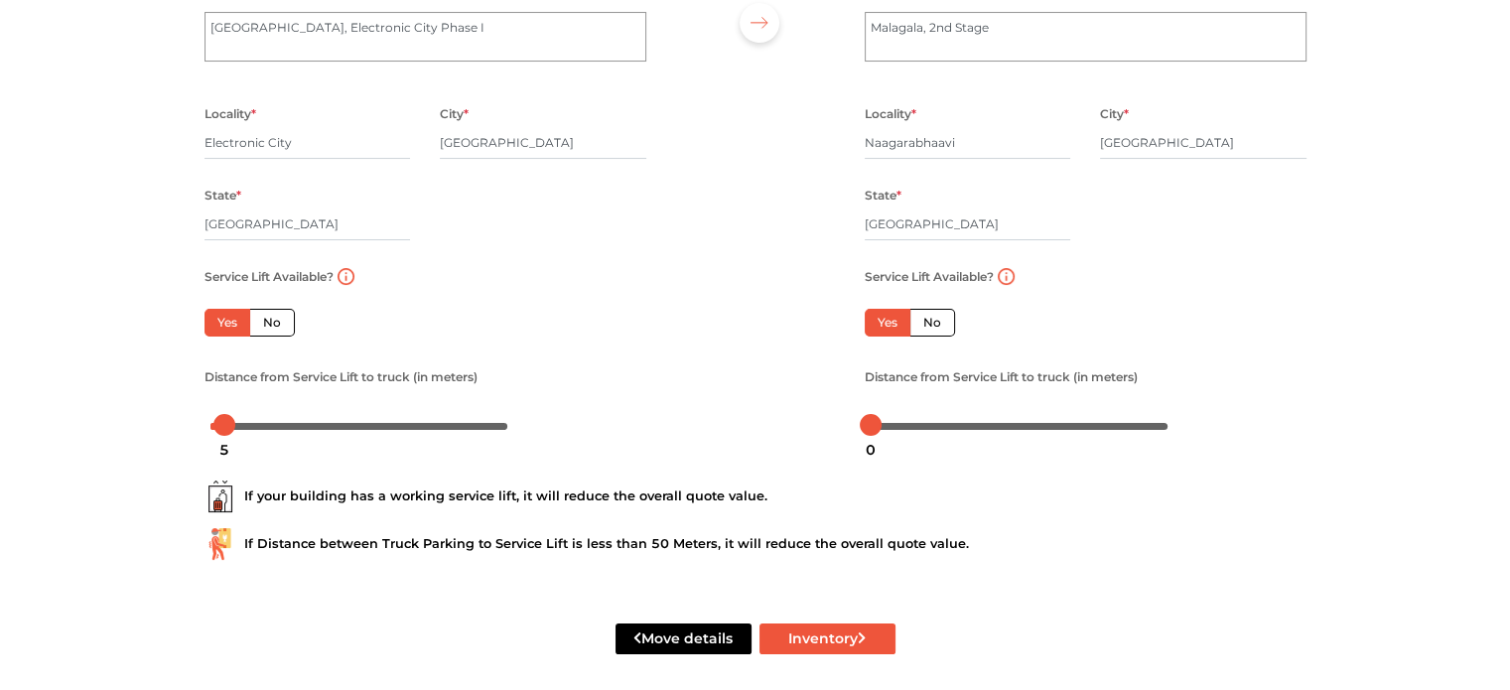
scroll to position [253, 0]
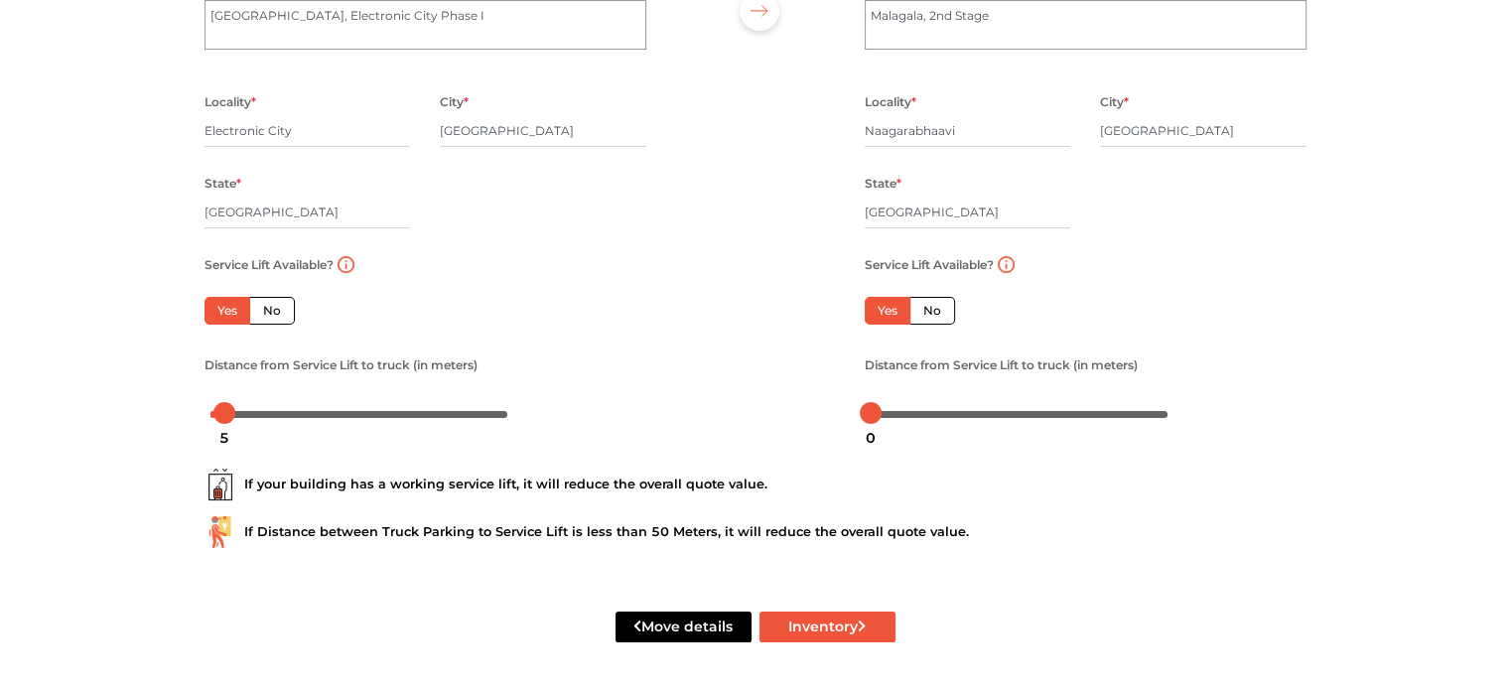
click at [834, 648] on div "Move details Inventory" at bounding box center [755, 627] width 1131 height 126
click at [850, 631] on button "Inventory" at bounding box center [827, 626] width 136 height 31
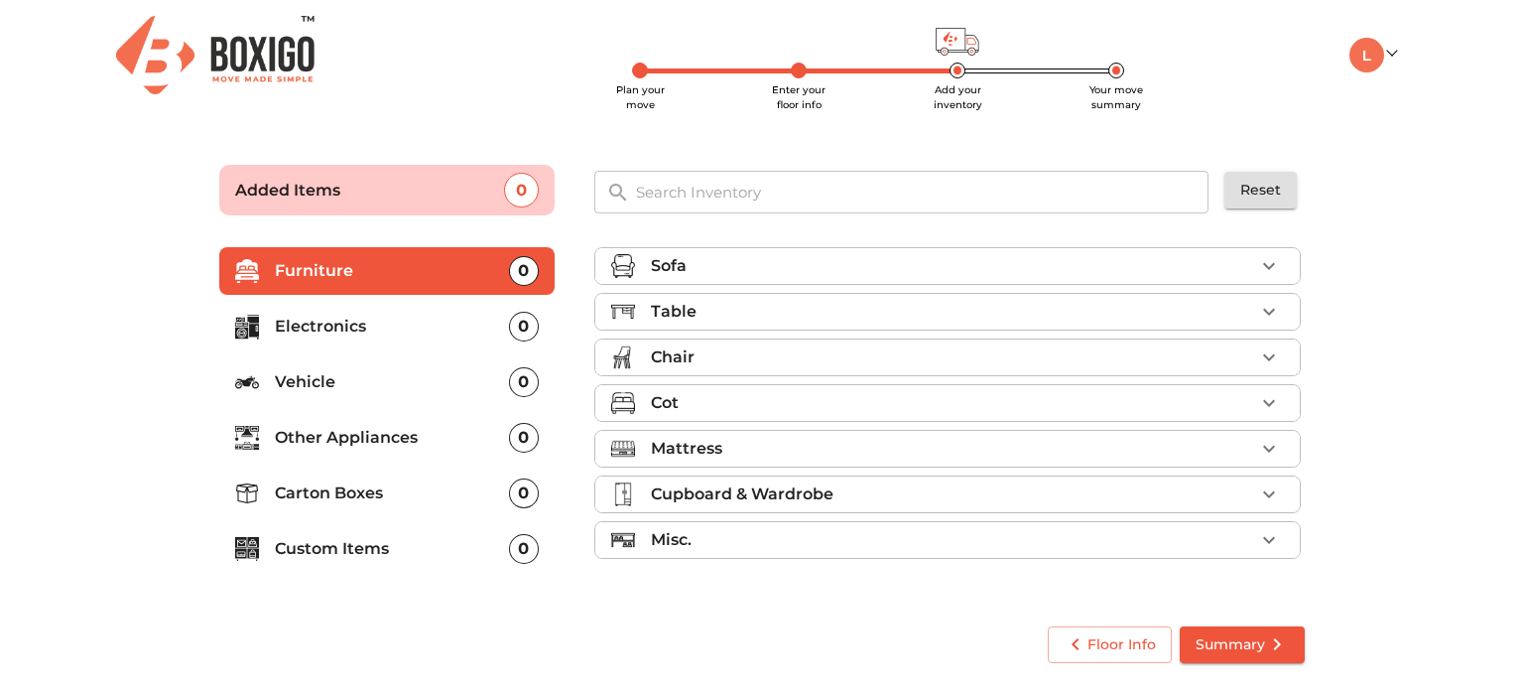
click at [685, 353] on p "Chair" at bounding box center [673, 357] width 44 height 24
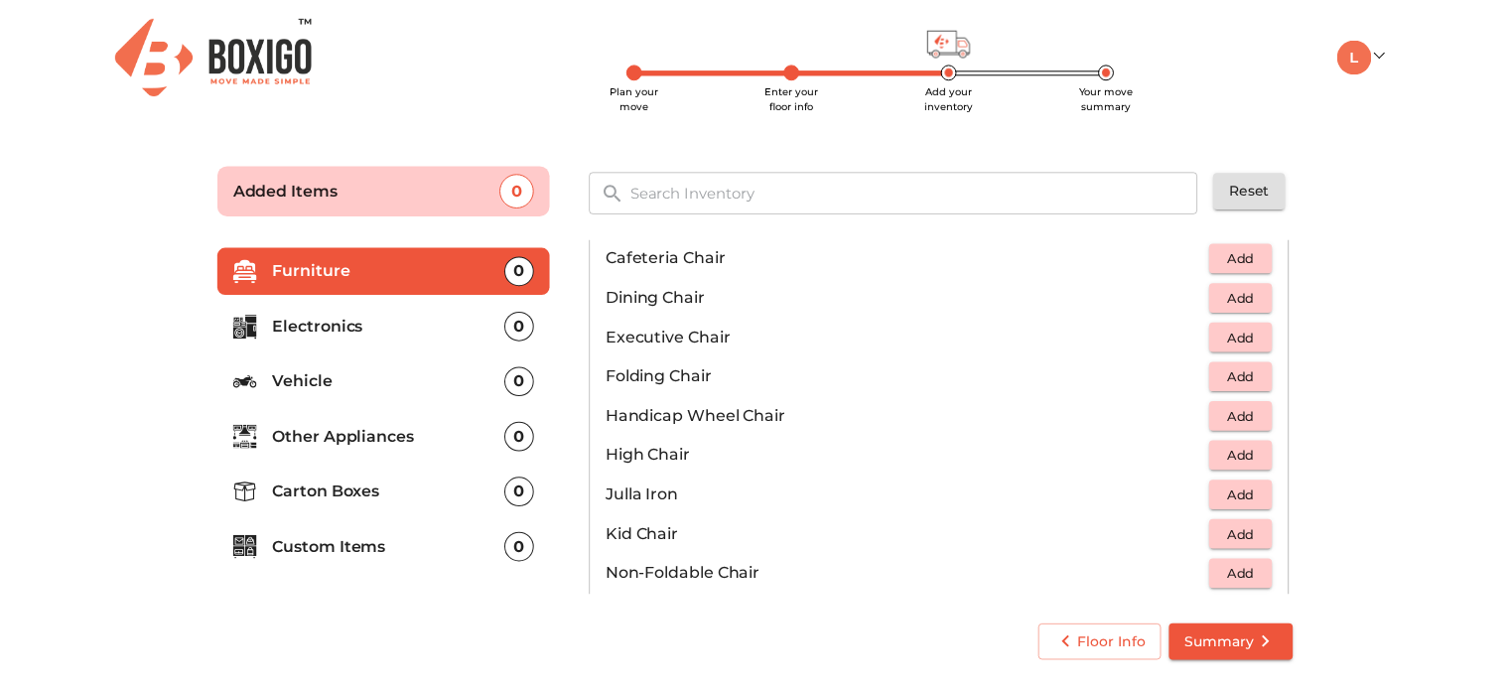
scroll to position [345, 0]
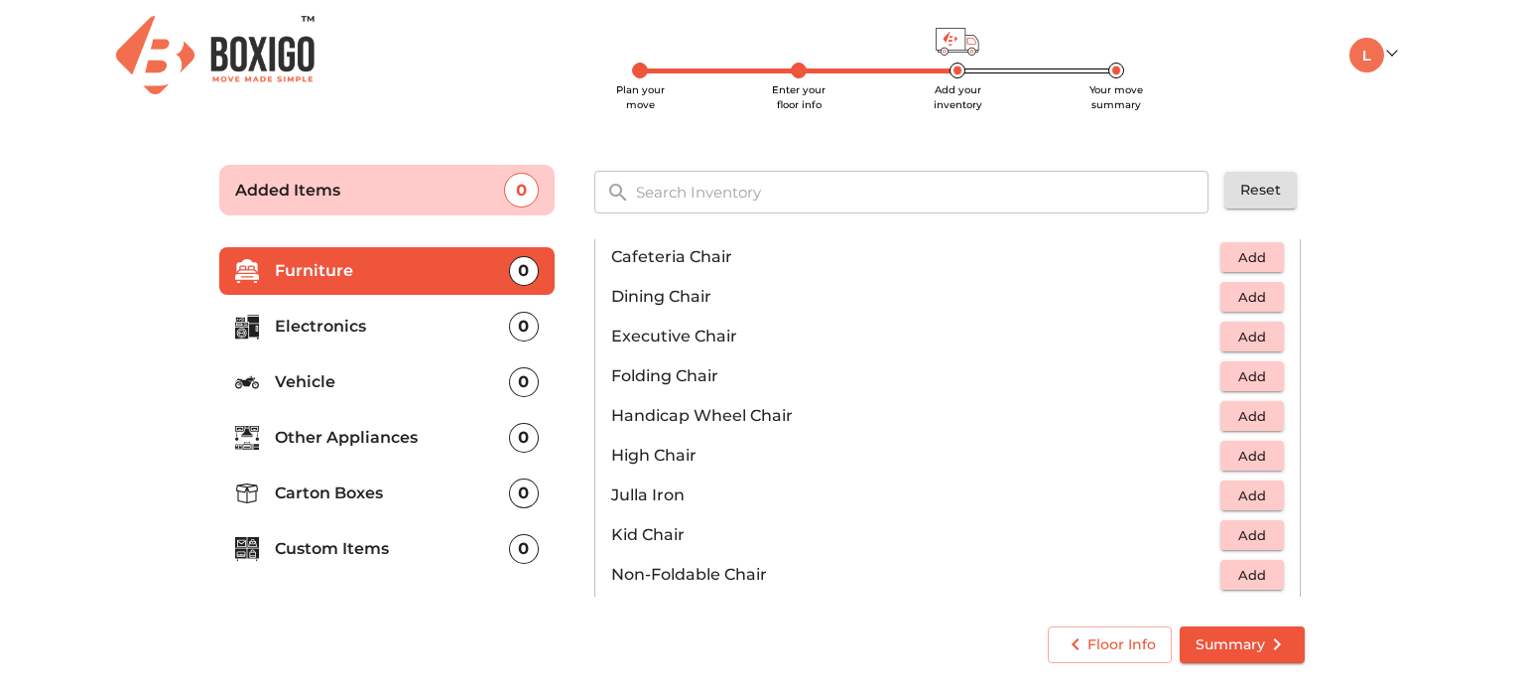
click at [732, 198] on input "text" at bounding box center [923, 192] width 598 height 43
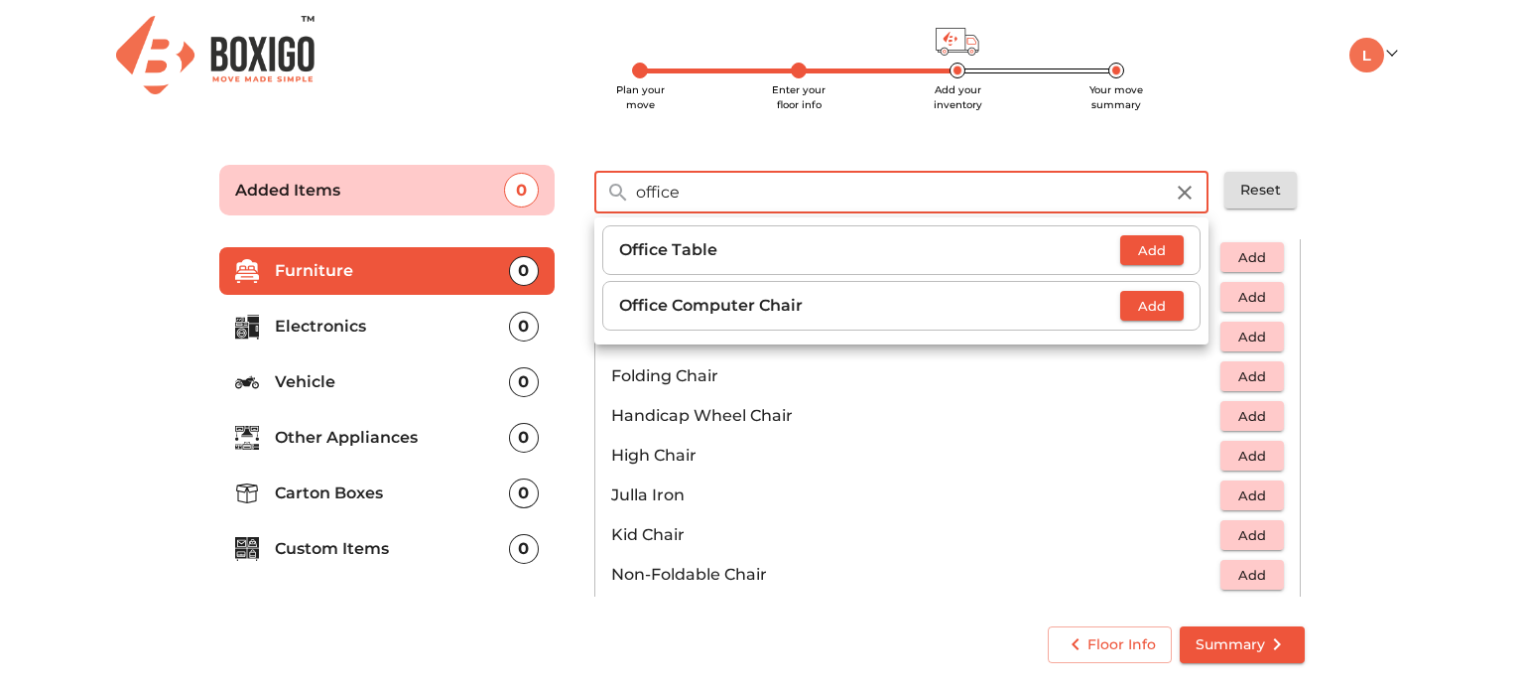
type input "office"
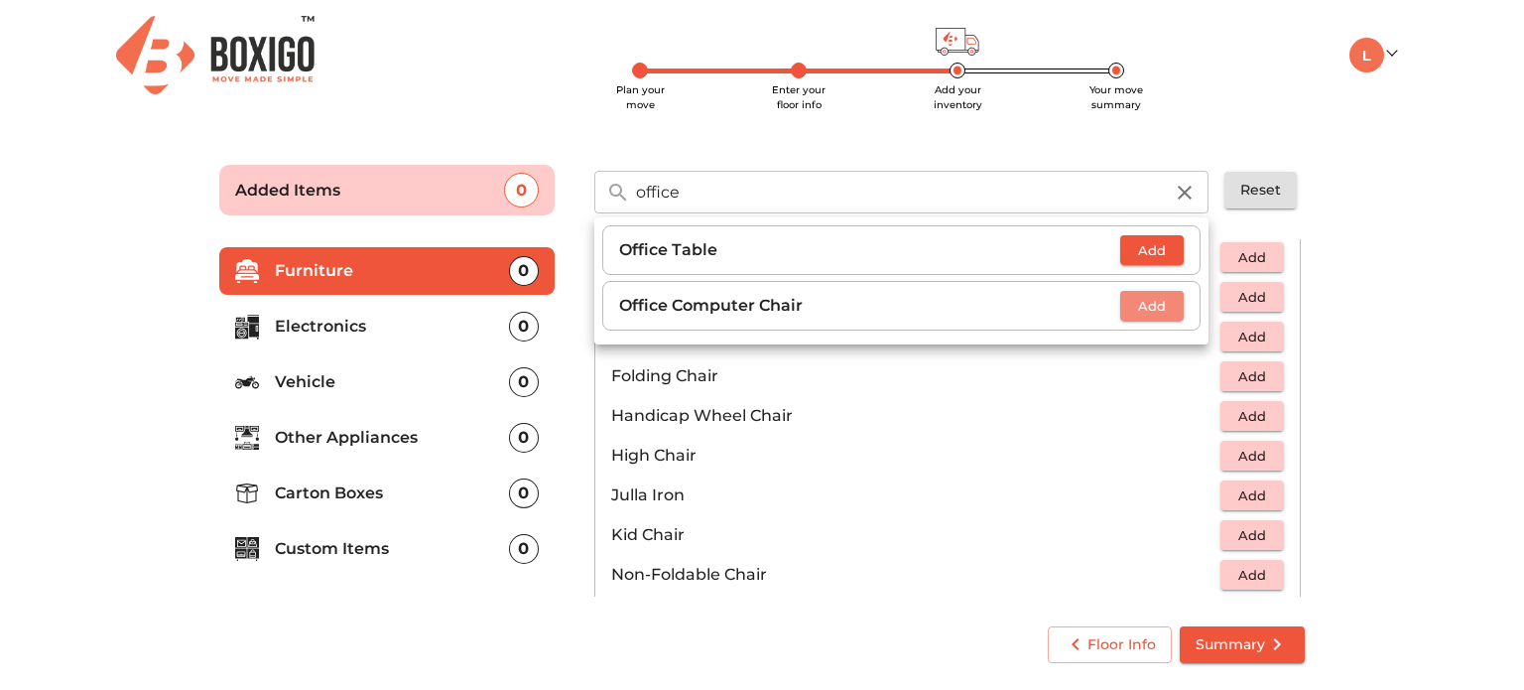
click at [1145, 304] on span "Add" at bounding box center [1152, 306] width 44 height 23
click at [1408, 410] on main "Plan your move Enter your floor info Add your inventory Your move summary Added…" at bounding box center [762, 410] width 1524 height 546
click at [1250, 646] on span "Summary" at bounding box center [1242, 644] width 93 height 25
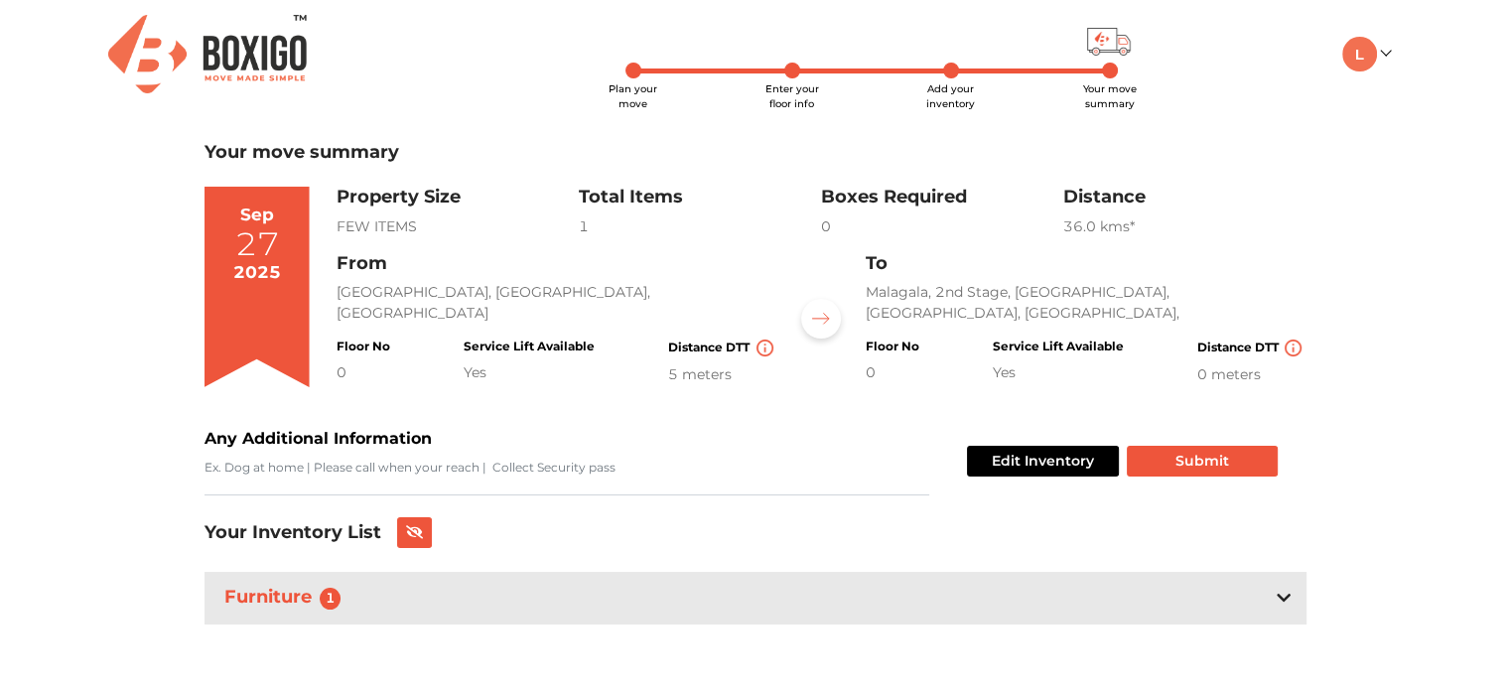
scroll to position [4, 0]
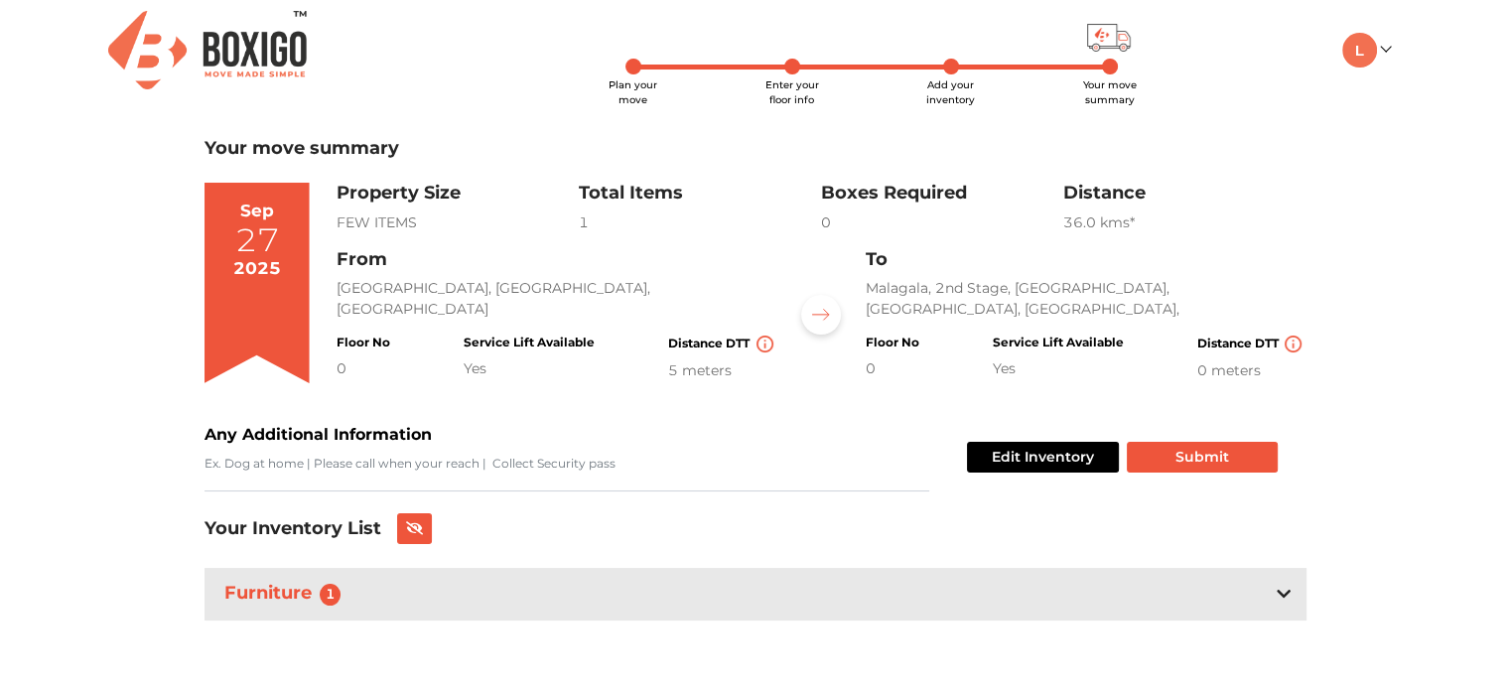
click at [1270, 586] on div "Furniture 1" at bounding box center [755, 594] width 1102 height 53
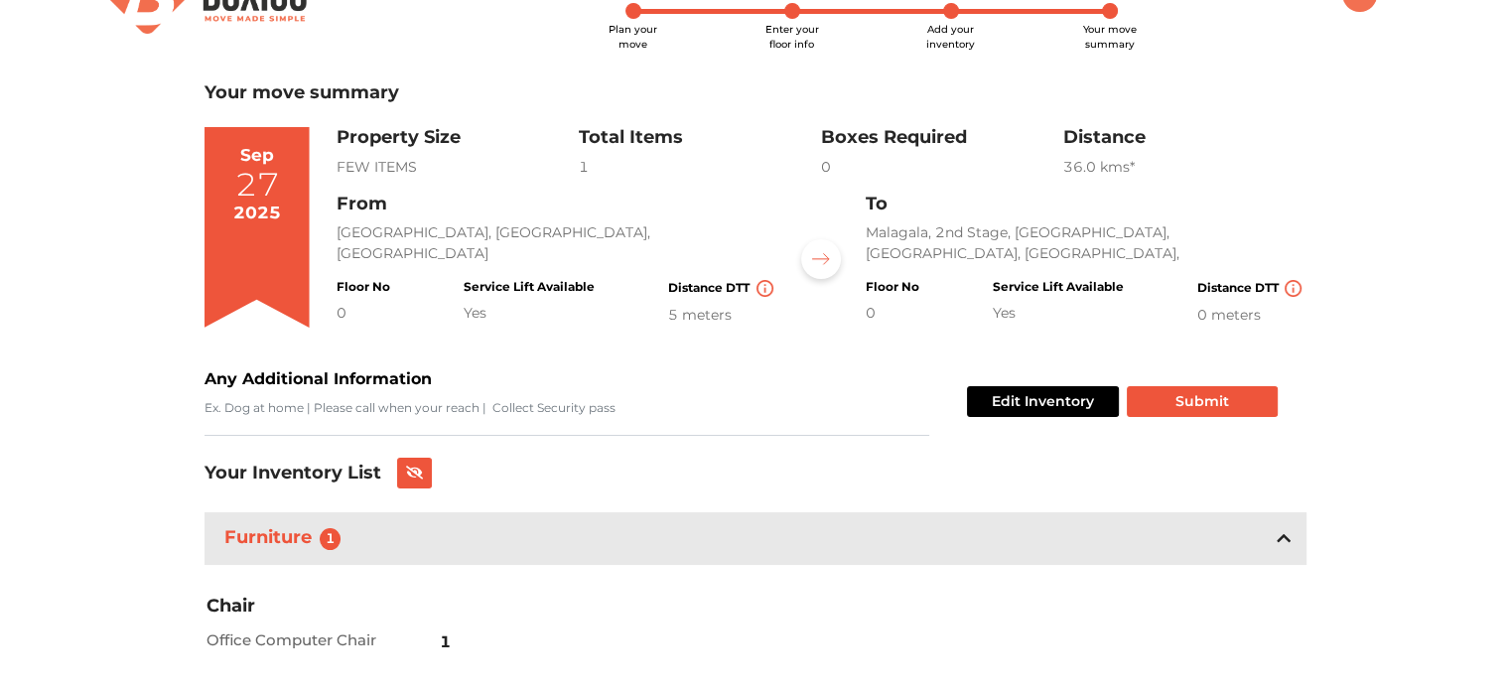
scroll to position [124, 0]
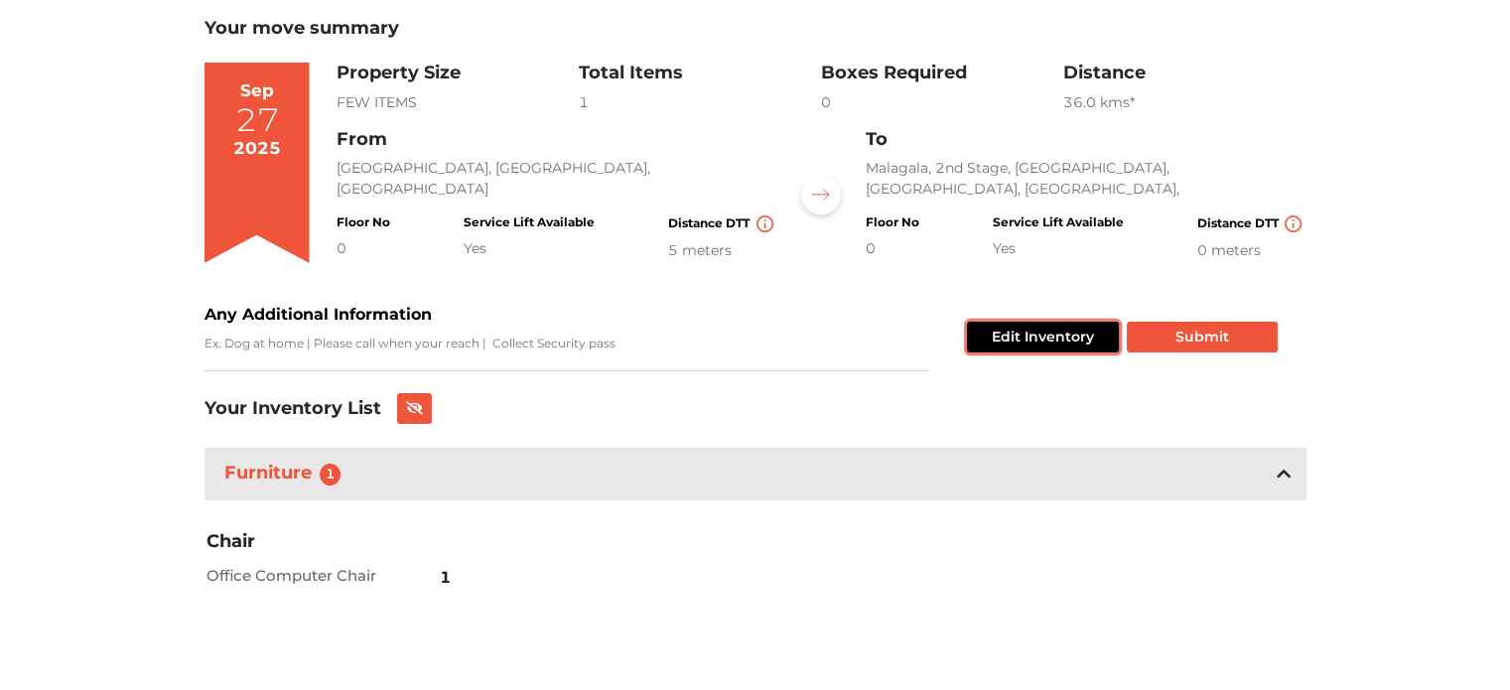
click at [1052, 334] on button "Edit Inventory" at bounding box center [1043, 337] width 152 height 31
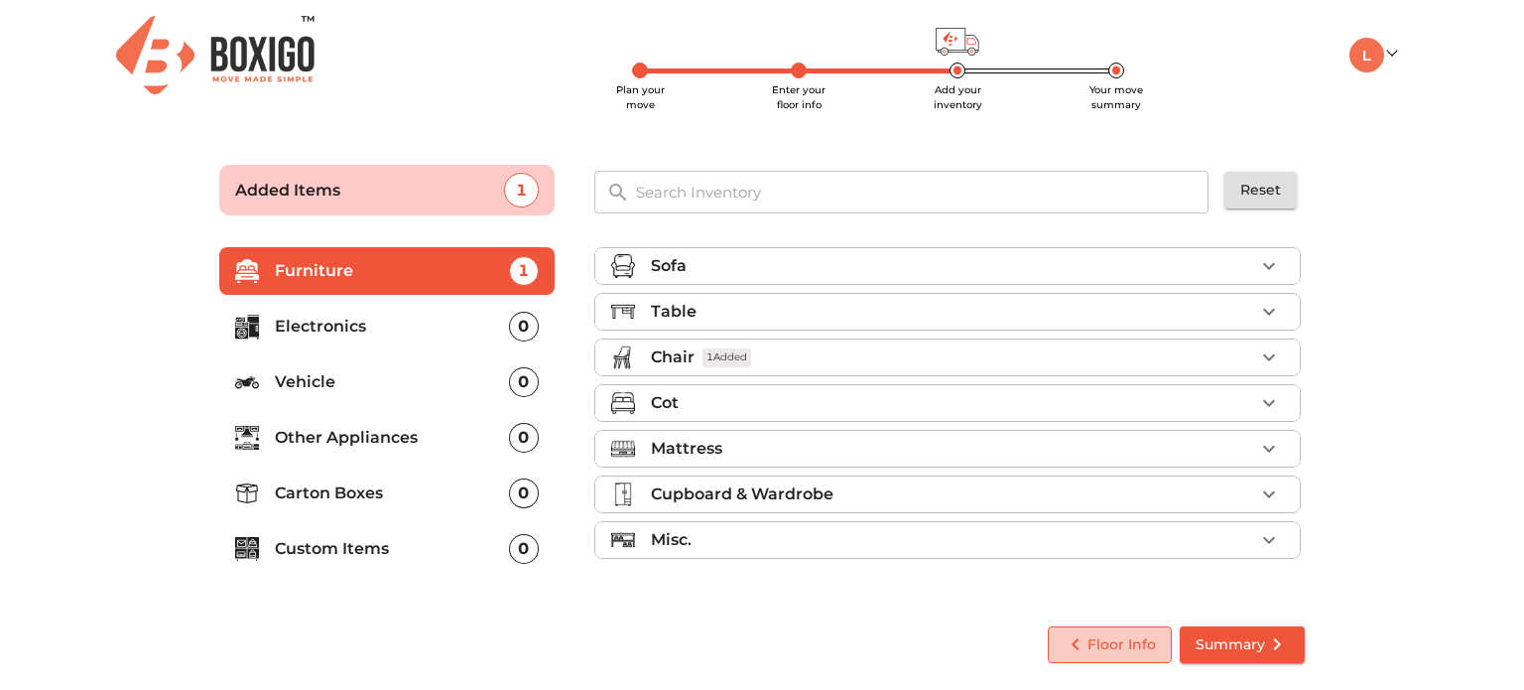
click at [1147, 638] on span "Floor Info" at bounding box center [1110, 644] width 92 height 25
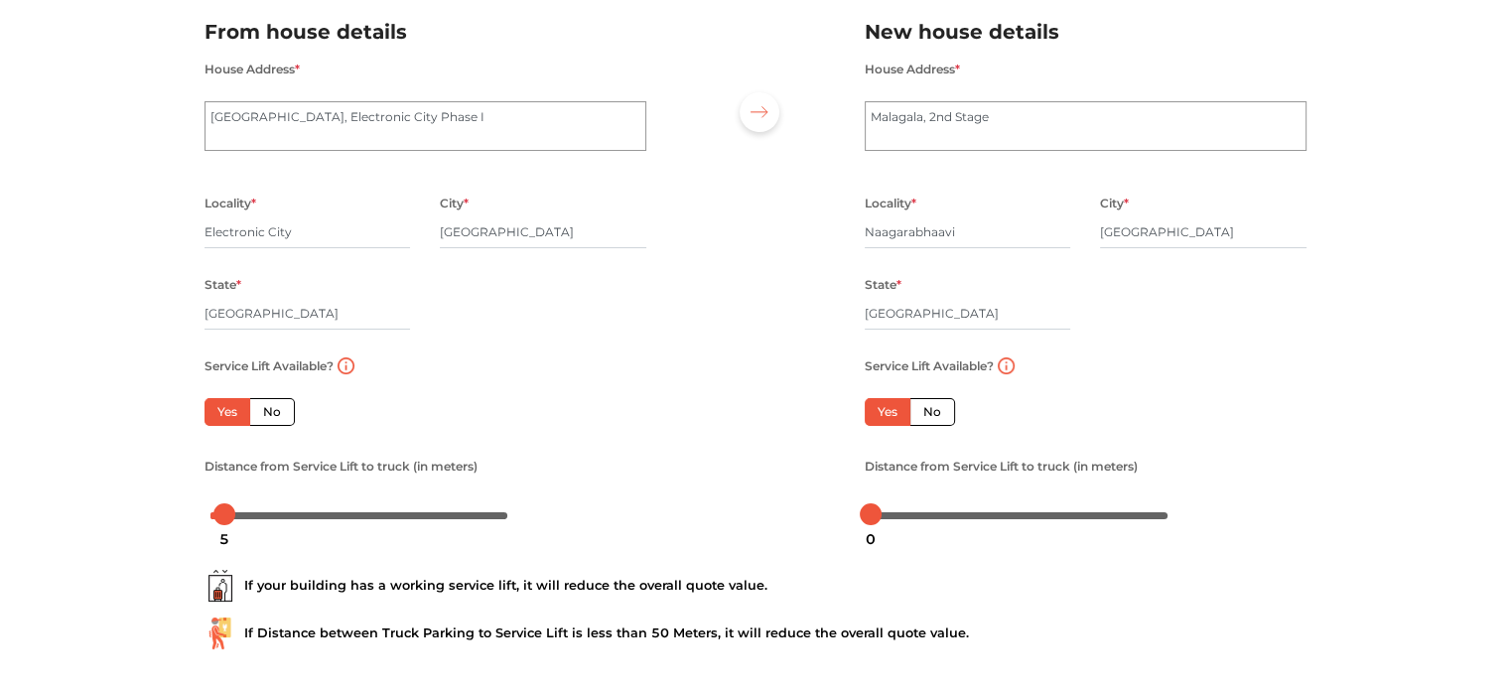
scroll to position [253, 0]
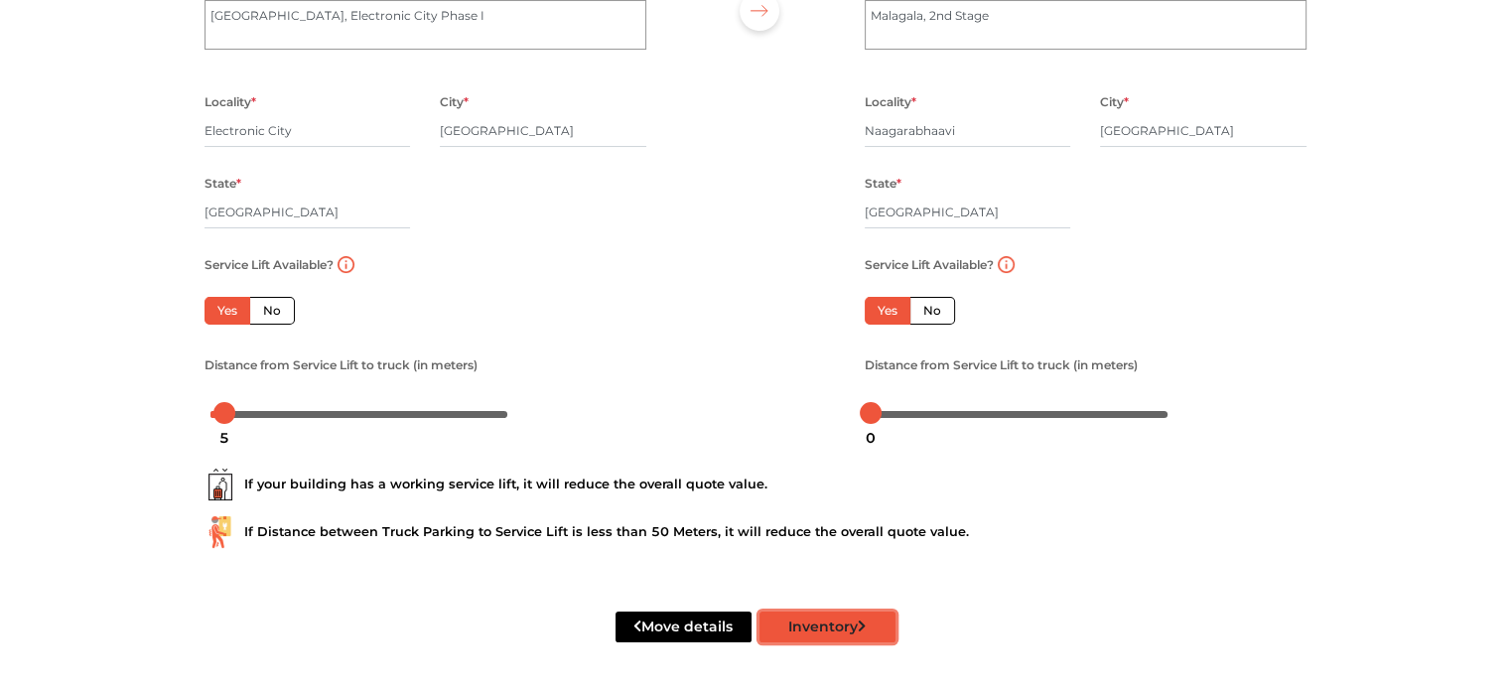
click at [828, 620] on button "Inventory" at bounding box center [827, 626] width 136 height 31
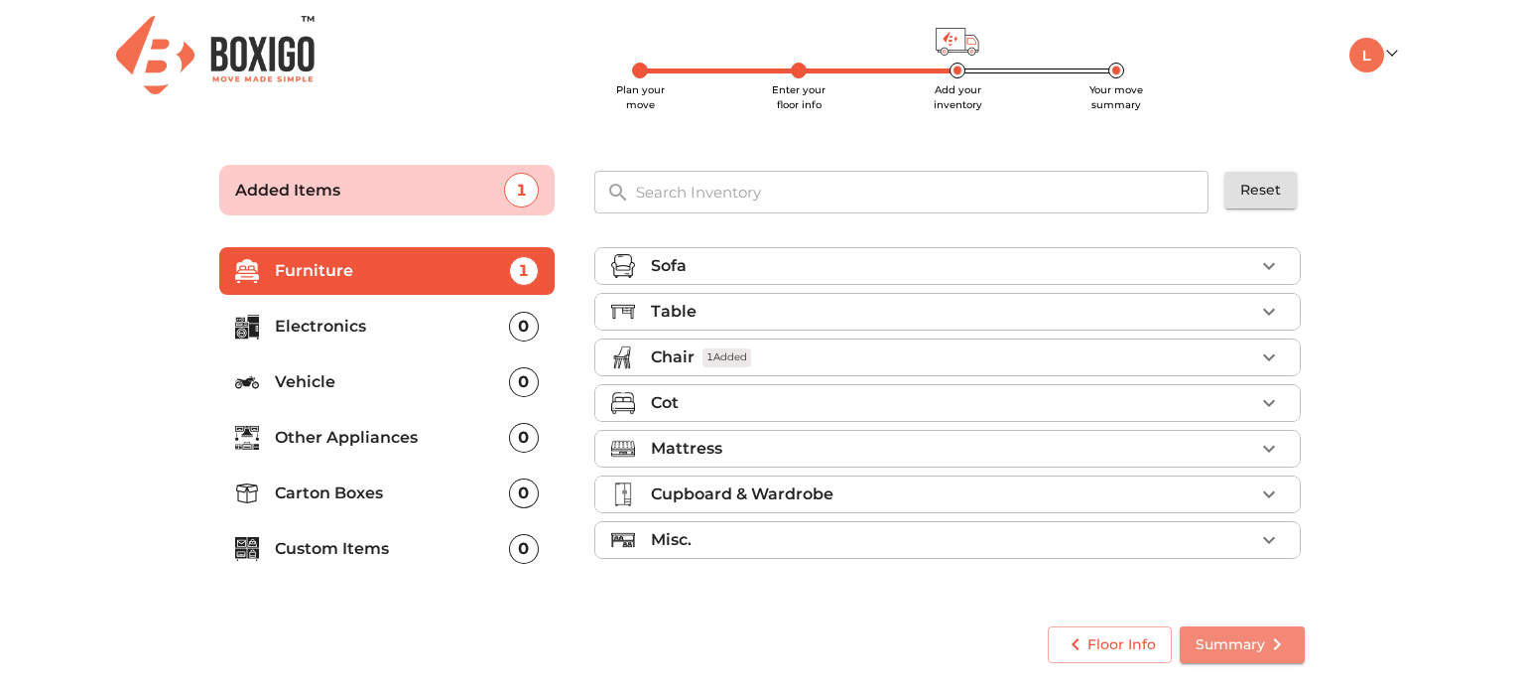
click at [1258, 642] on span "Summary" at bounding box center [1242, 644] width 93 height 25
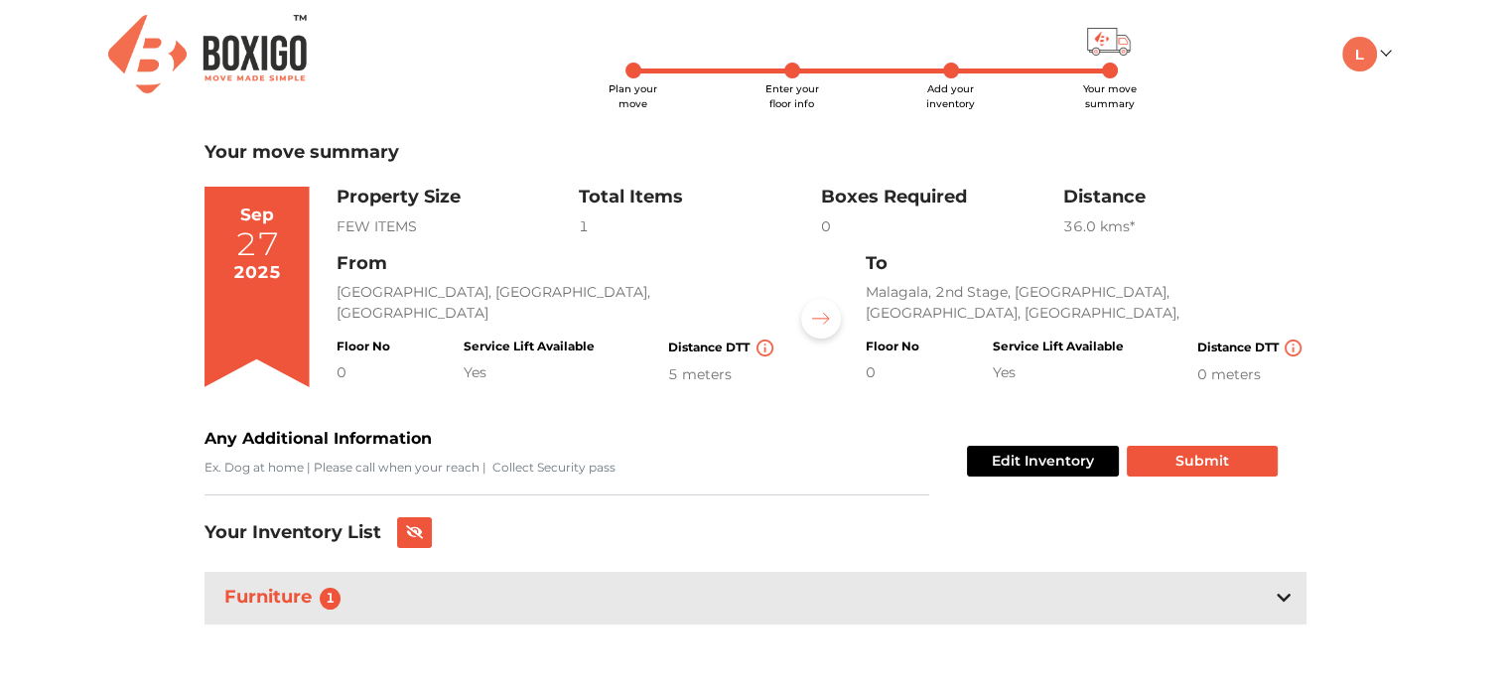
click at [1282, 603] on icon at bounding box center [1283, 598] width 14 height 16
click at [428, 537] on button at bounding box center [415, 532] width 36 height 31
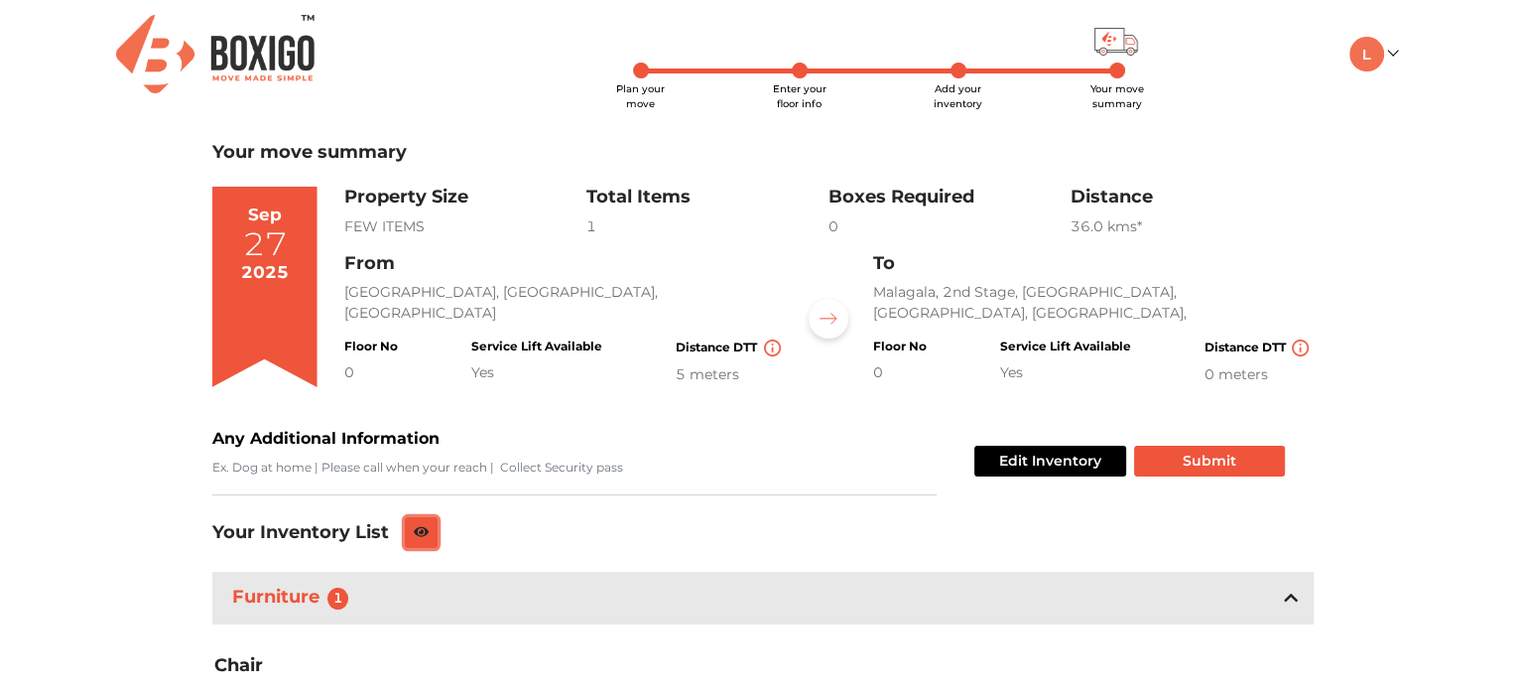
scroll to position [124, 0]
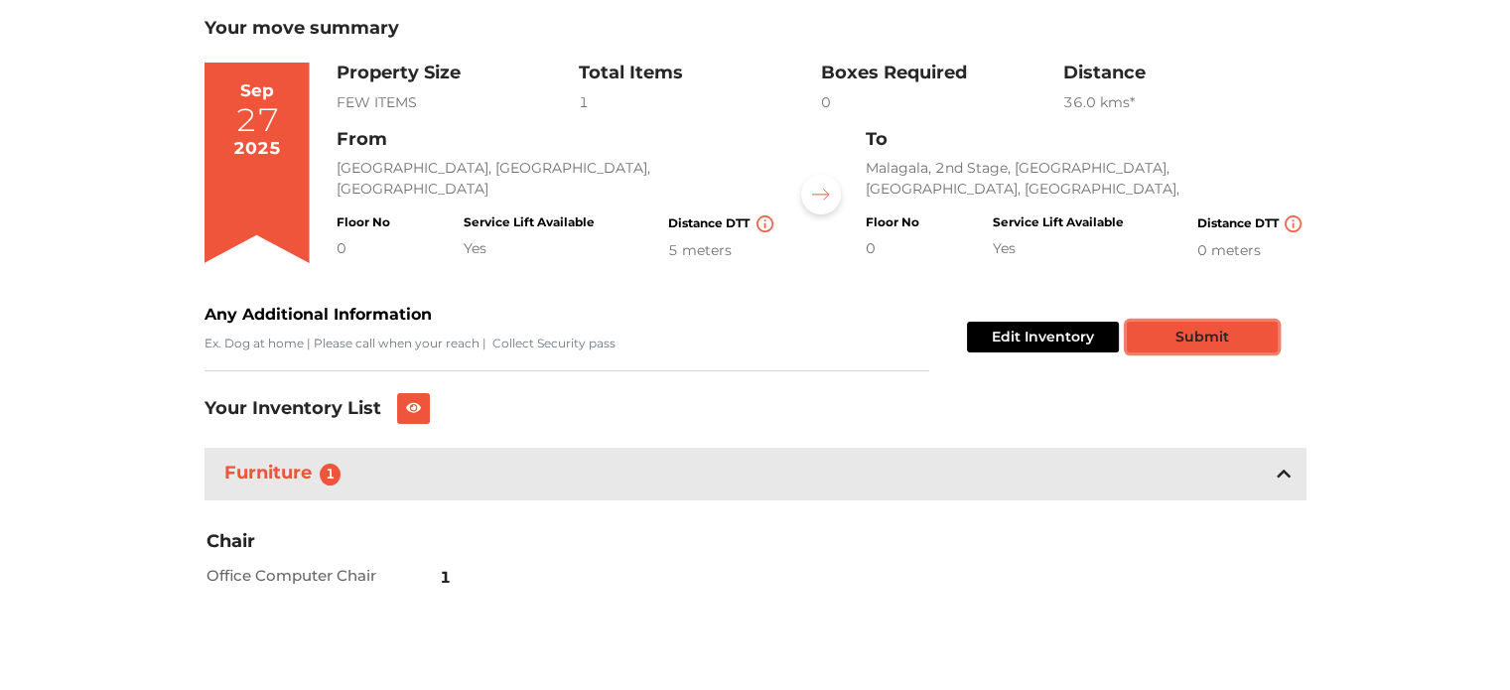
click at [1166, 339] on button "Submit" at bounding box center [1201, 337] width 151 height 31
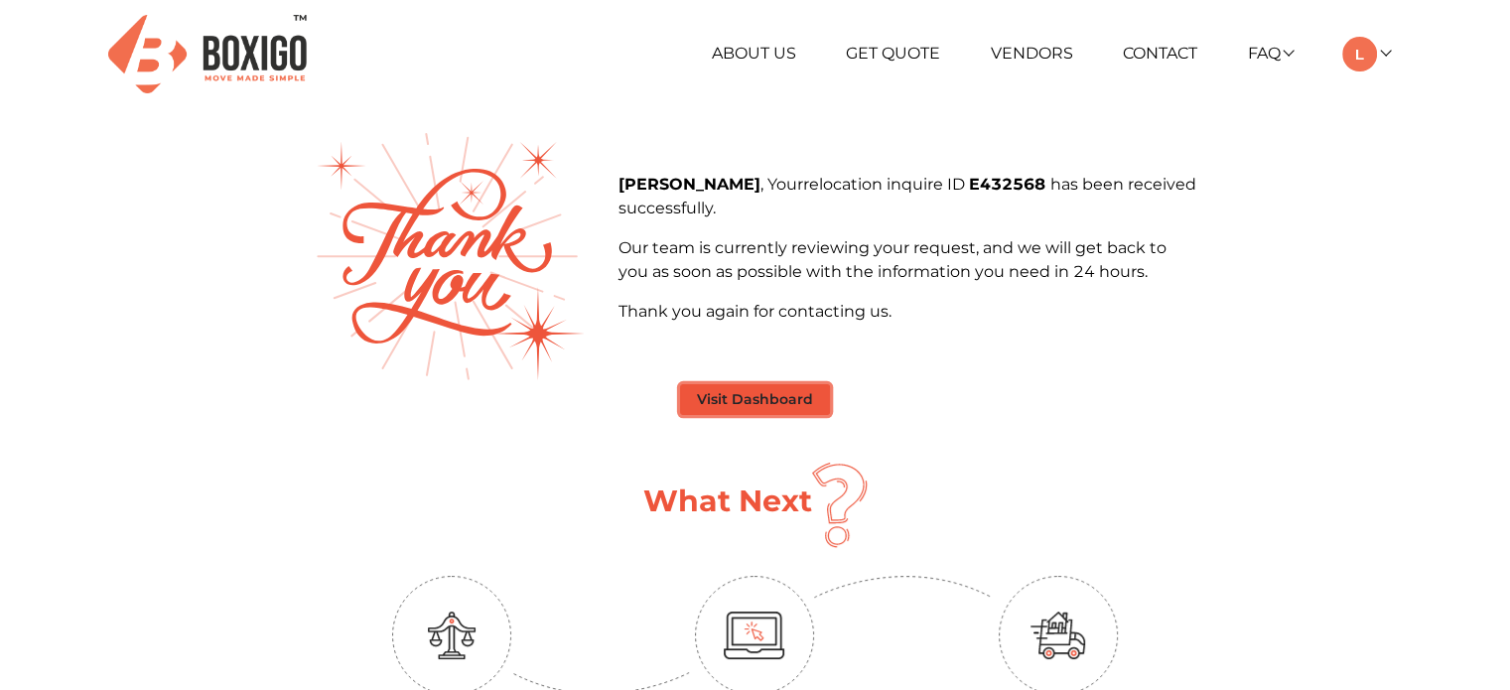
click at [795, 396] on button "Visit Dashboard" at bounding box center [755, 399] width 150 height 31
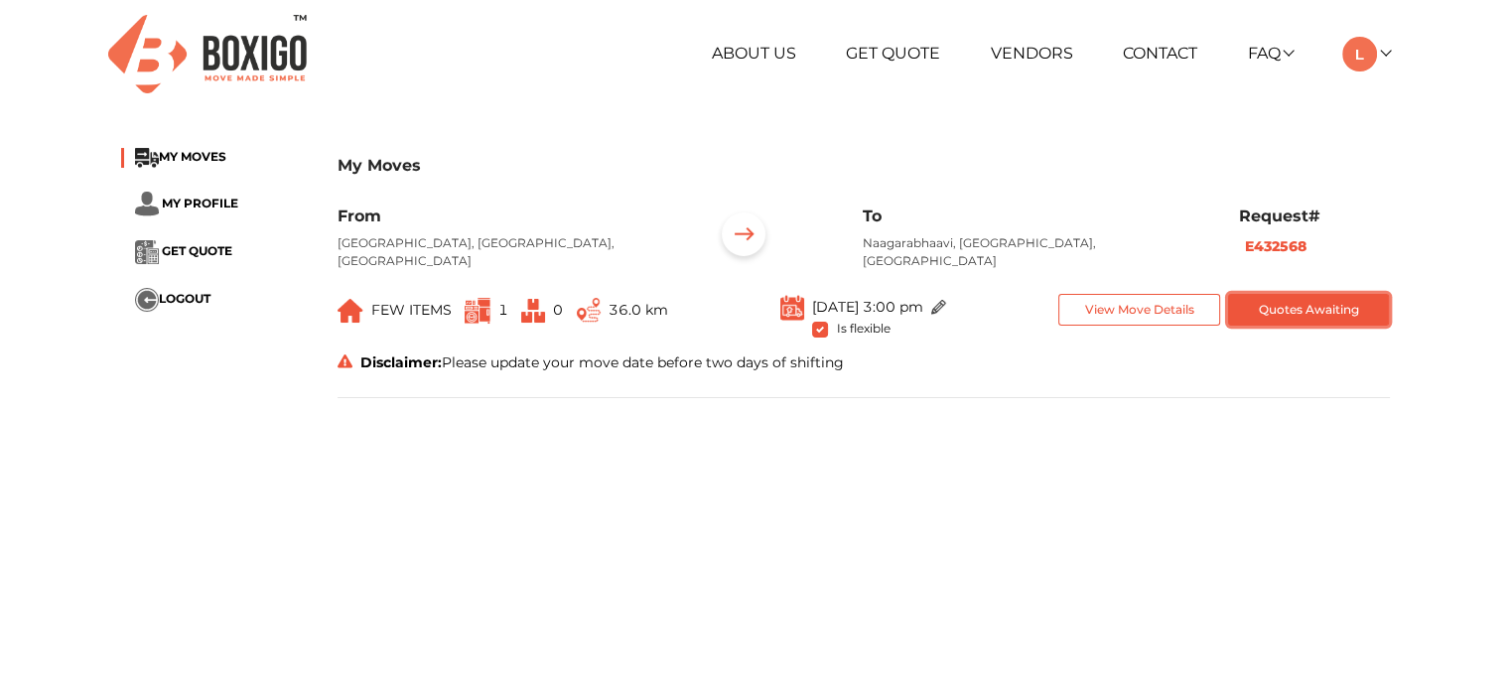
click at [1308, 313] on button "Quotes Awaiting" at bounding box center [1309, 310] width 162 height 33
click at [1297, 309] on button "Quotes Awaiting" at bounding box center [1309, 310] width 162 height 33
